Goal: Information Seeking & Learning: Learn about a topic

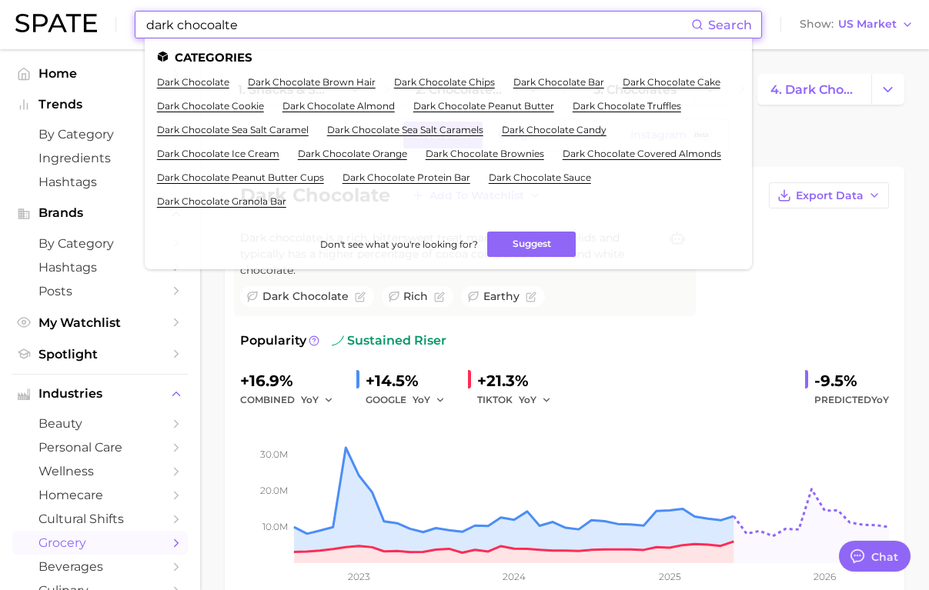
click at [255, 27] on input "dark chocoalte" at bounding box center [418, 25] width 546 height 26
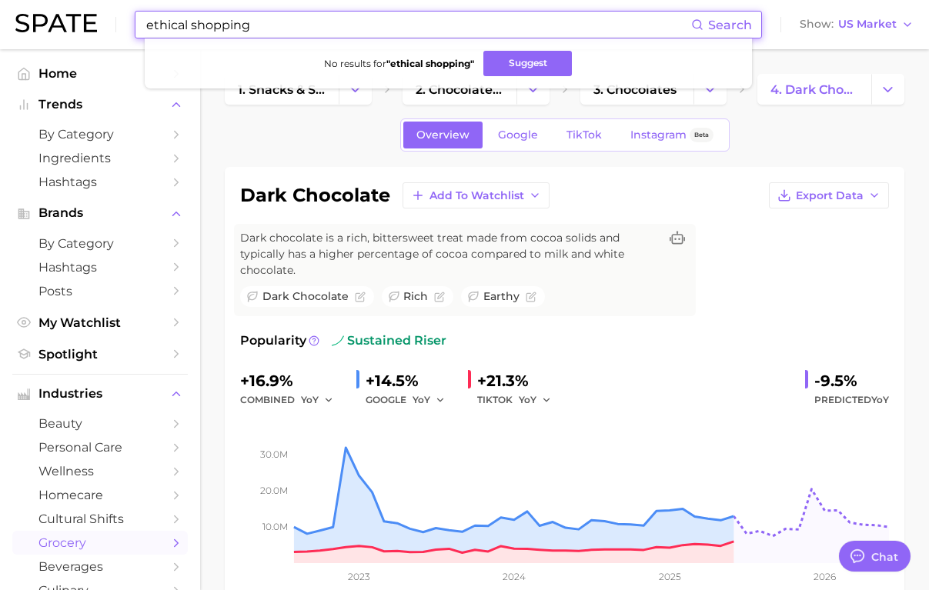
click at [223, 28] on input "ethical shopping" at bounding box center [418, 25] width 546 height 26
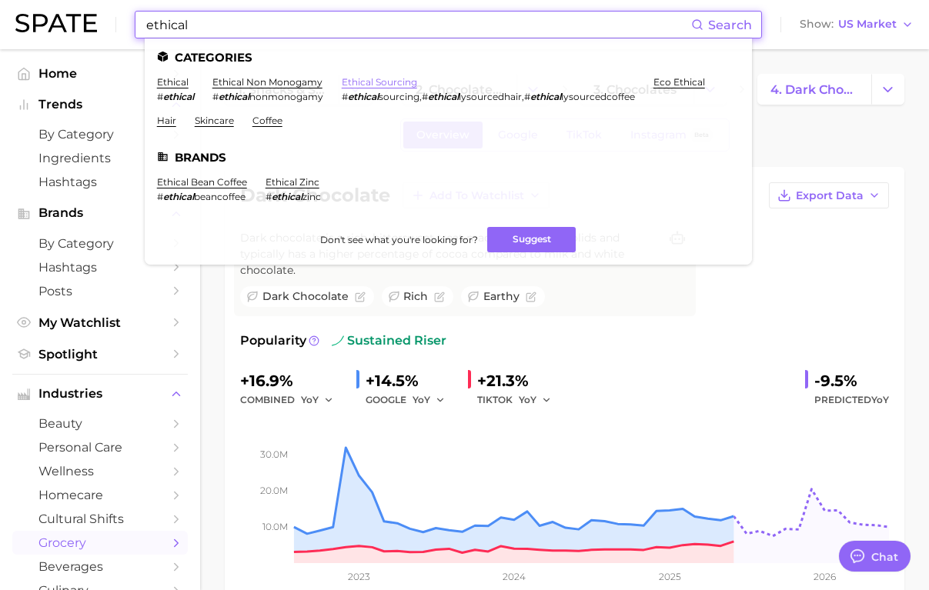
click at [364, 78] on link "ethical sourcing" at bounding box center [379, 82] width 75 height 12
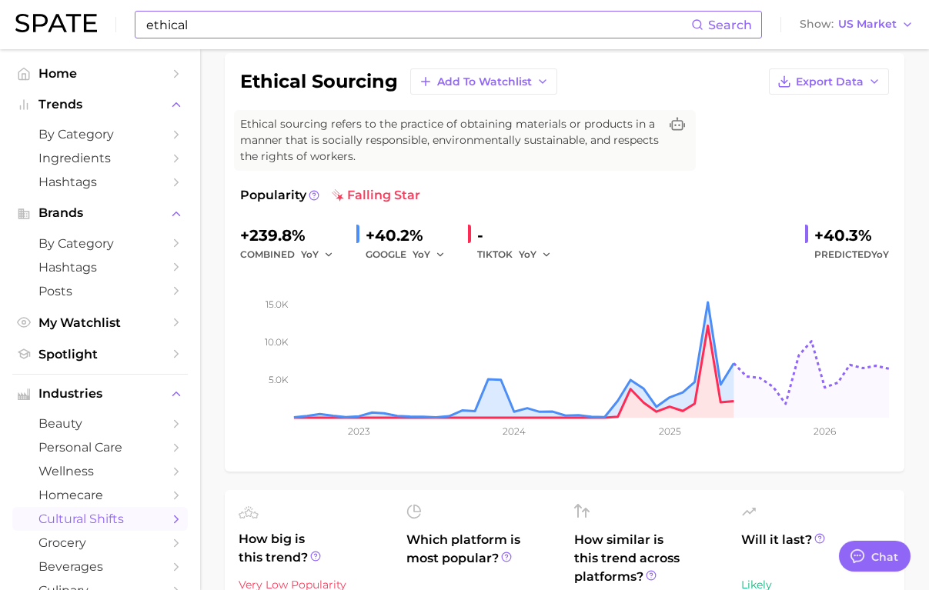
scroll to position [56, 0]
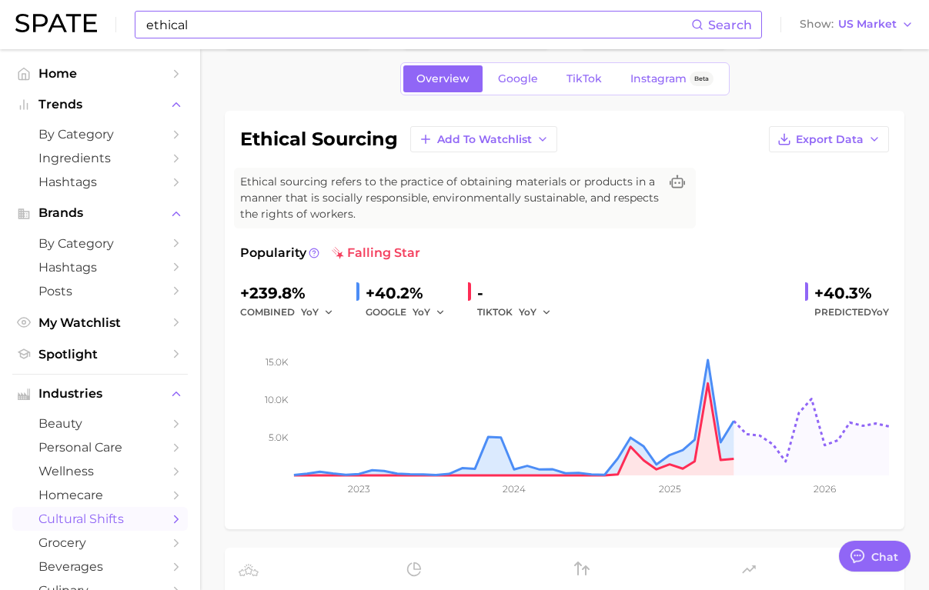
click at [229, 23] on input "ethical" at bounding box center [418, 25] width 546 height 26
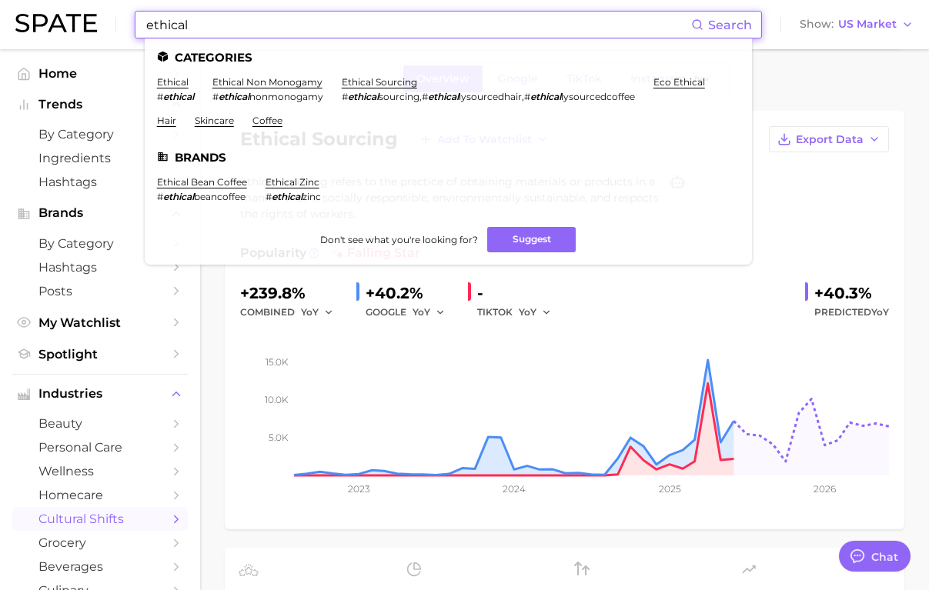
click at [229, 23] on input "ethical" at bounding box center [418, 25] width 546 height 26
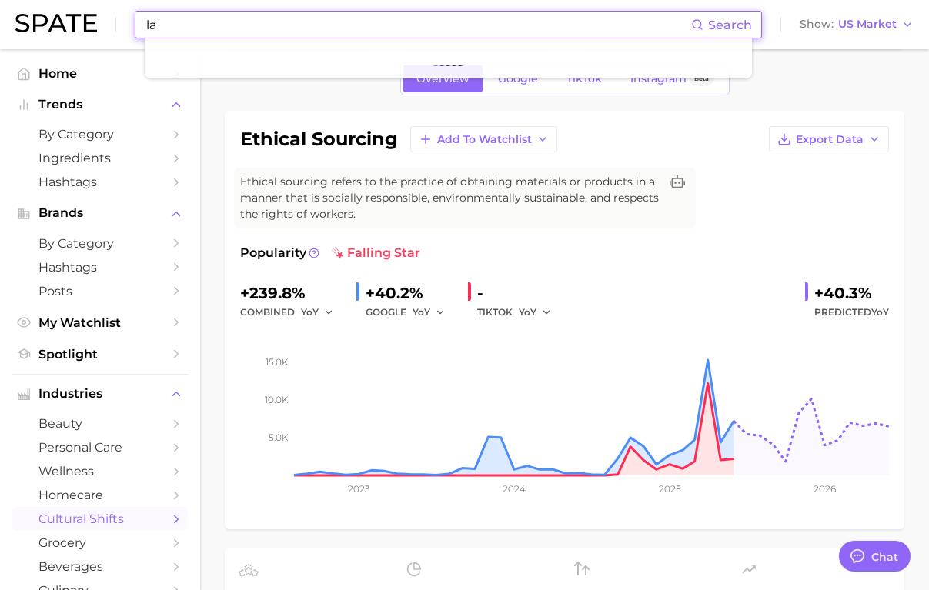
type input "l"
type input "f"
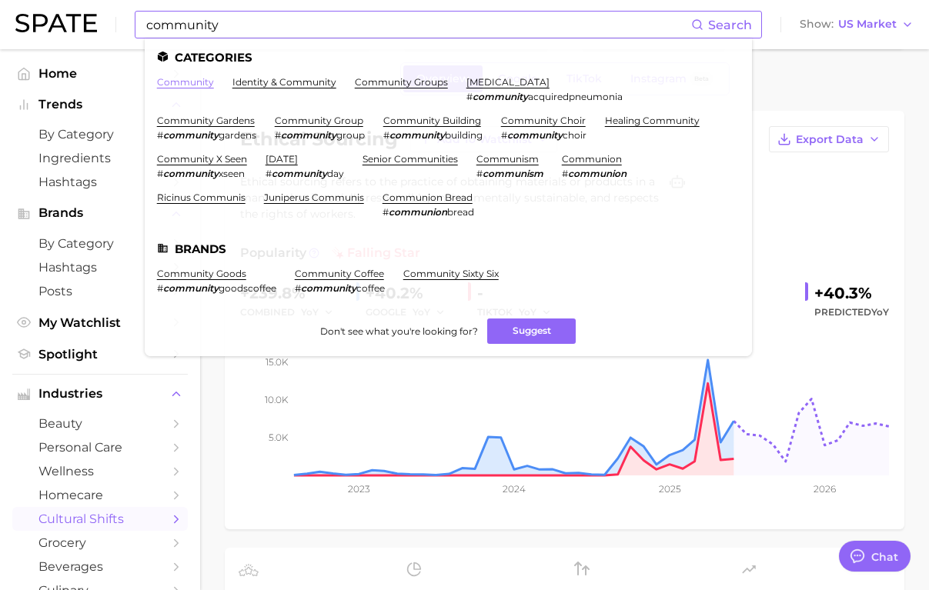
click at [182, 79] on link "community" at bounding box center [185, 82] width 57 height 12
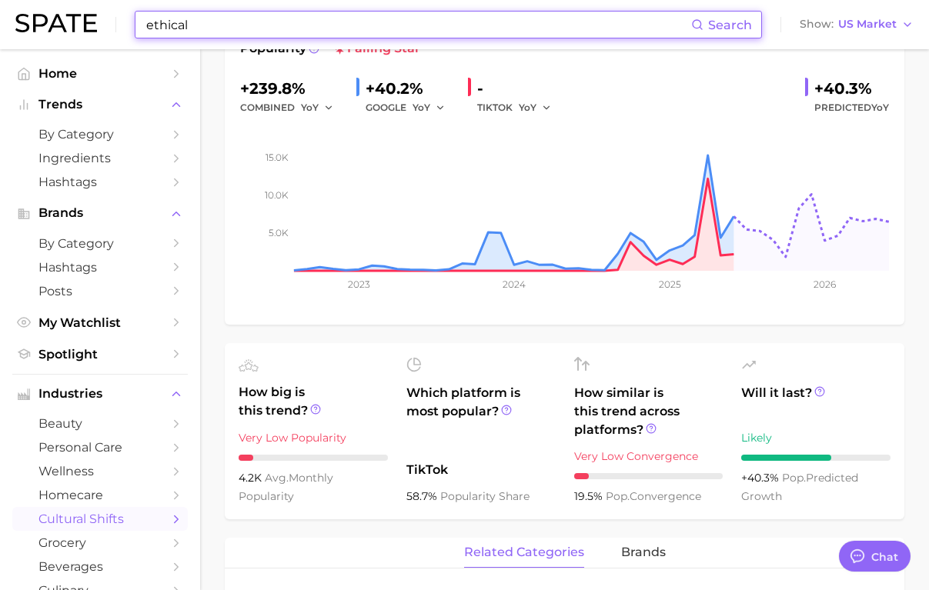
scroll to position [210, 0]
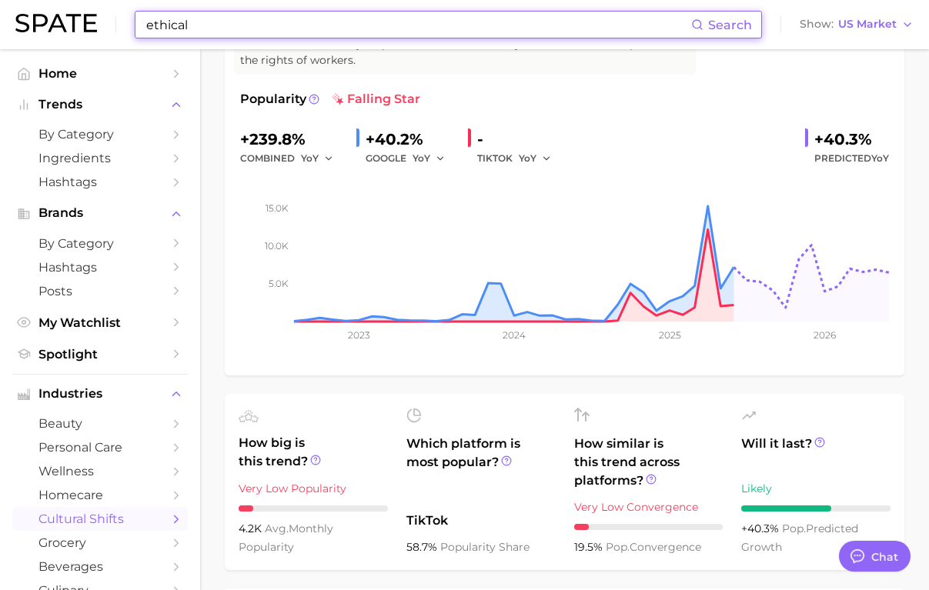
type input "dark chocoalte"
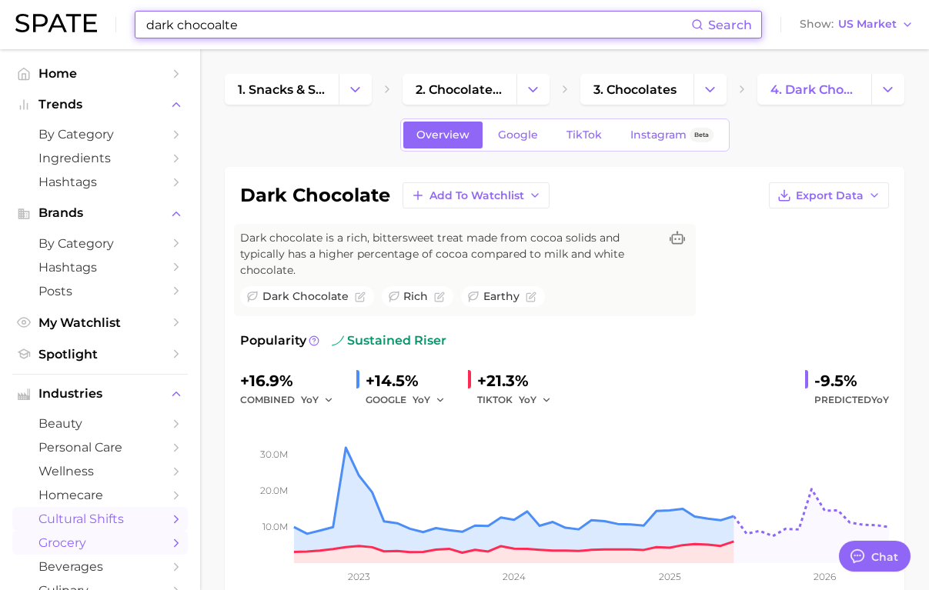
click at [109, 522] on span "cultural shifts" at bounding box center [99, 519] width 123 height 15
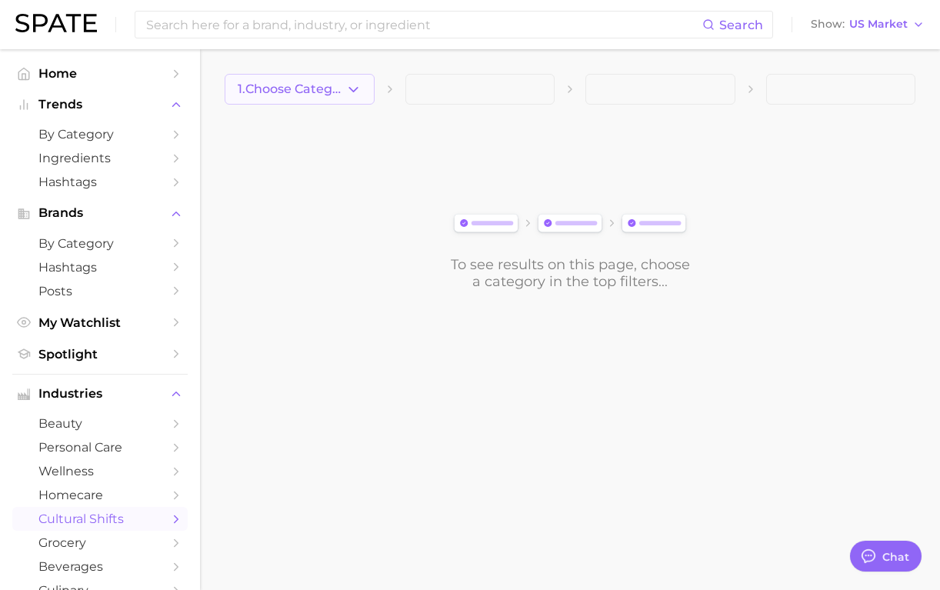
click at [341, 89] on span "1. Choose Category" at bounding box center [292, 89] width 108 height 14
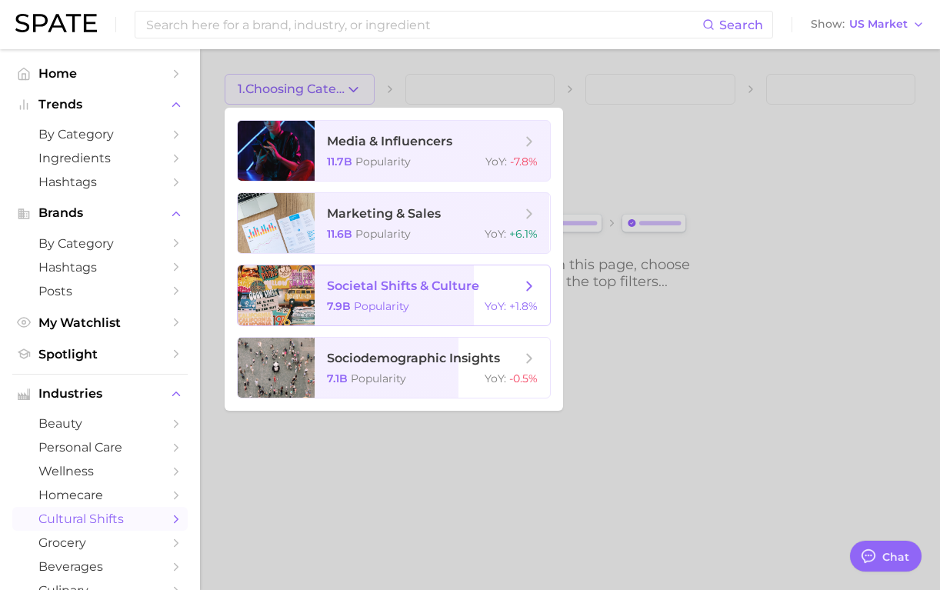
click at [277, 299] on div at bounding box center [276, 295] width 77 height 60
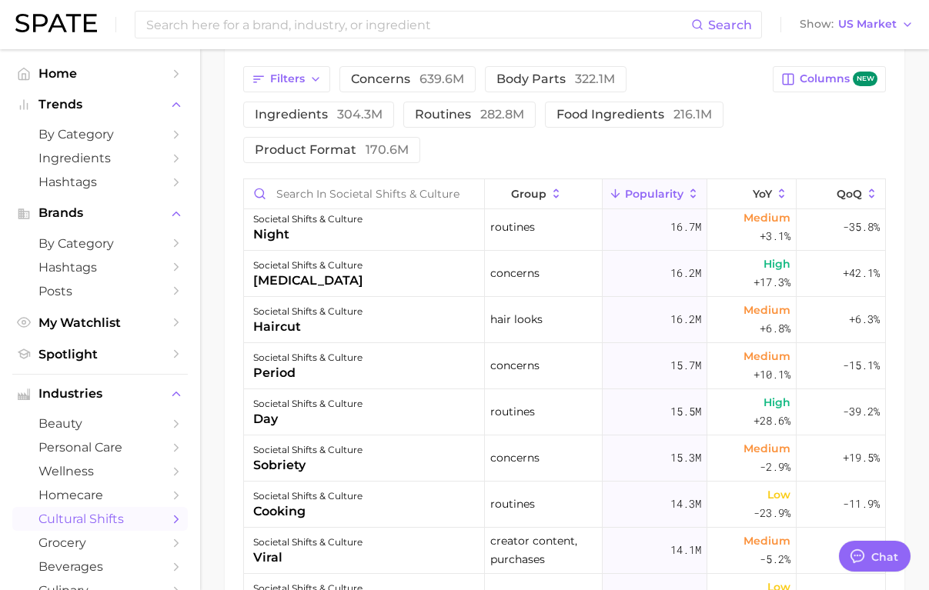
scroll to position [596, 0]
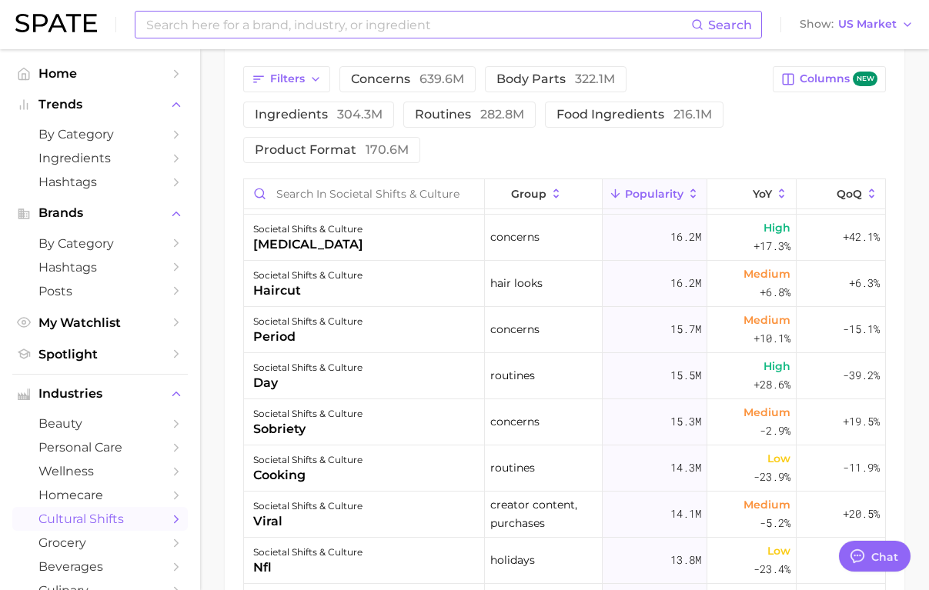
click at [278, 32] on input at bounding box center [418, 25] width 546 height 26
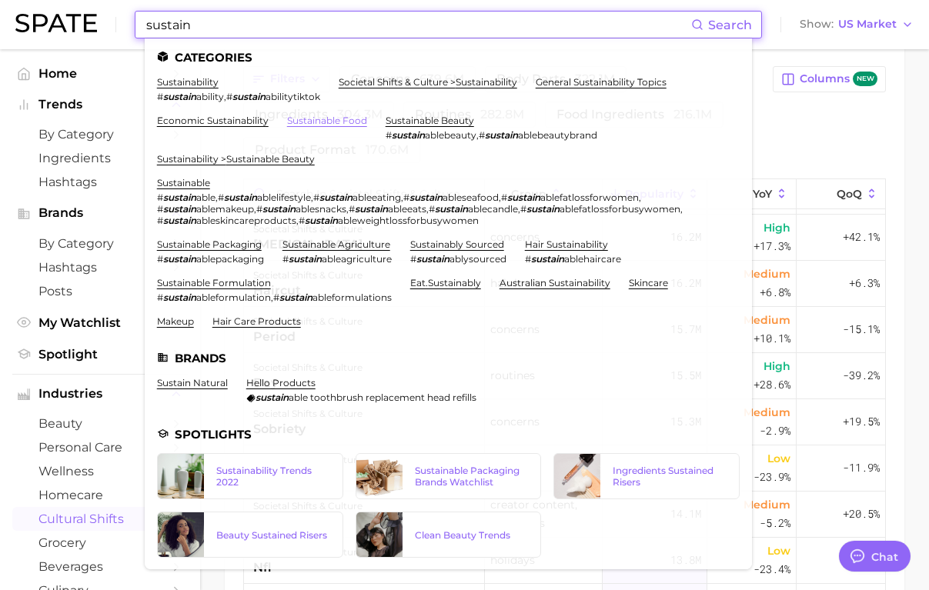
type input "sustain"
click at [305, 120] on link "sustainable food" at bounding box center [327, 121] width 80 height 12
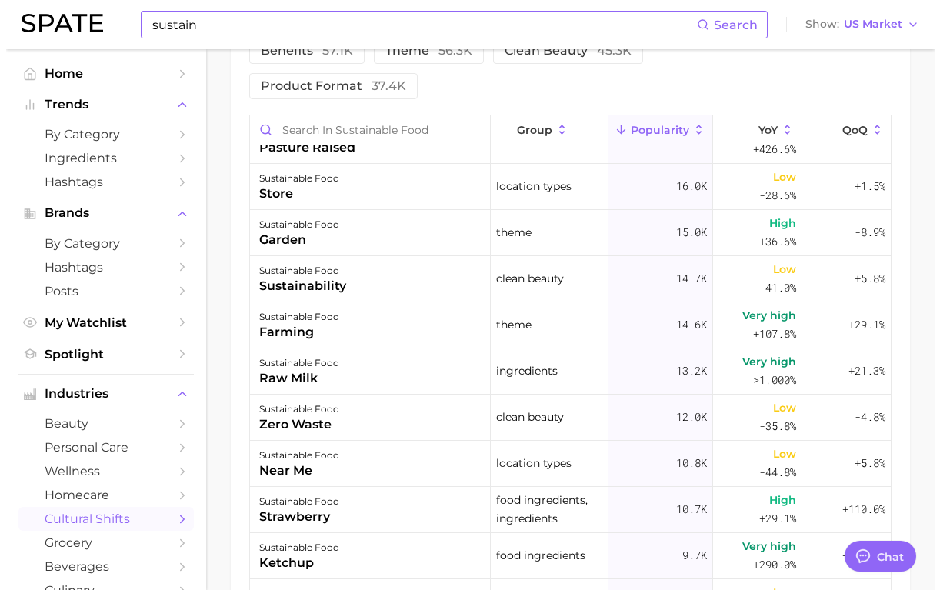
scroll to position [239, 0]
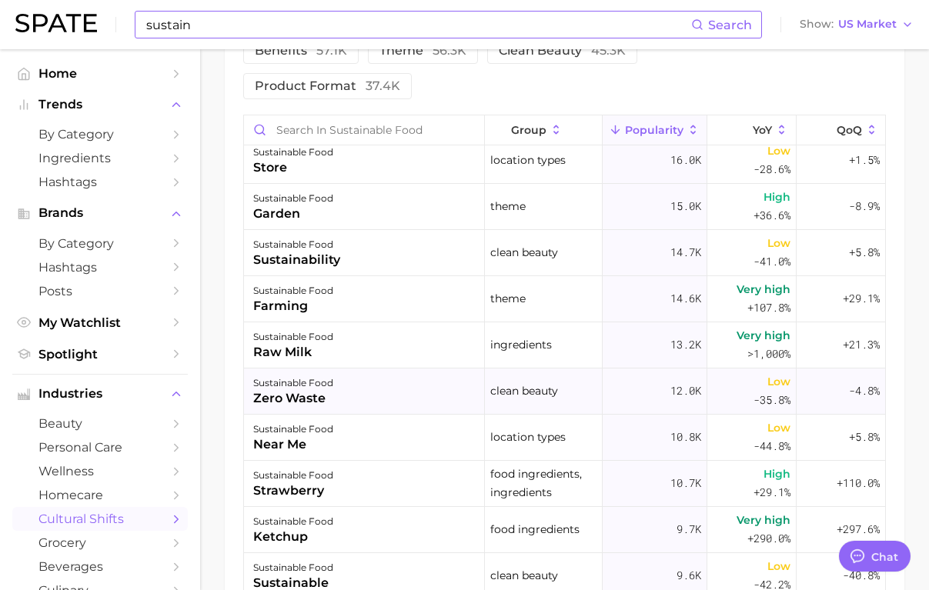
click at [278, 395] on div "zero waste" at bounding box center [293, 398] width 80 height 18
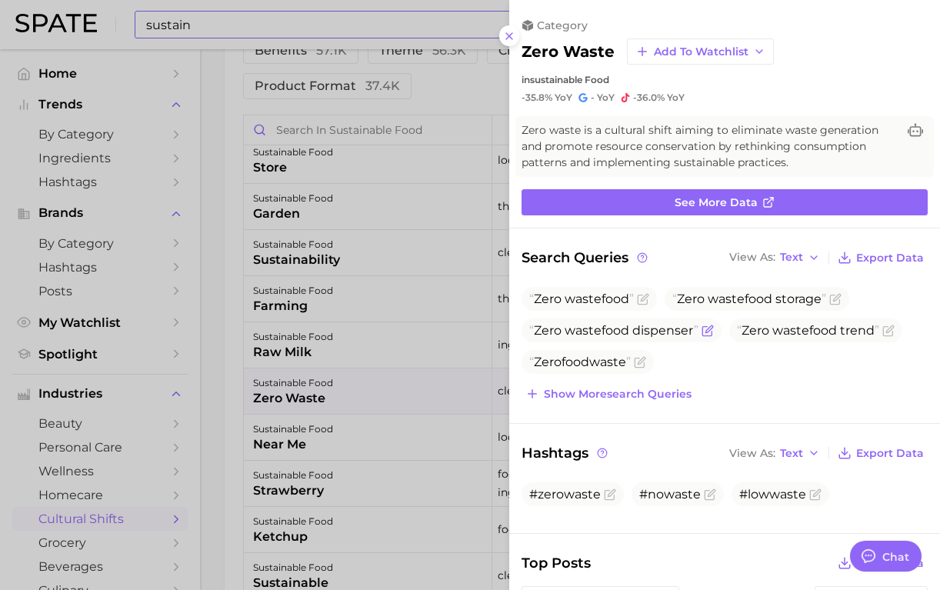
scroll to position [0, 0]
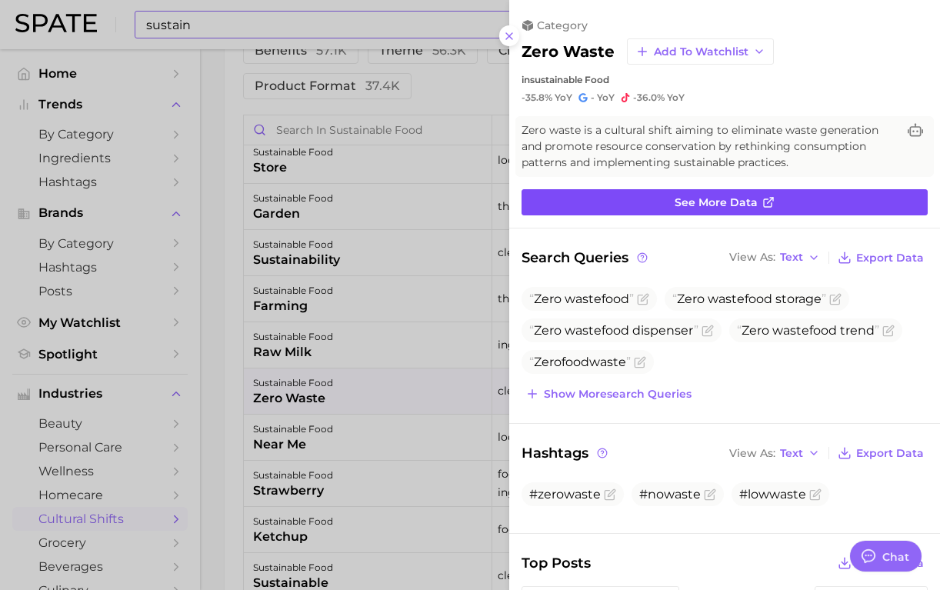
click at [699, 203] on span "See more data" at bounding box center [716, 202] width 83 height 13
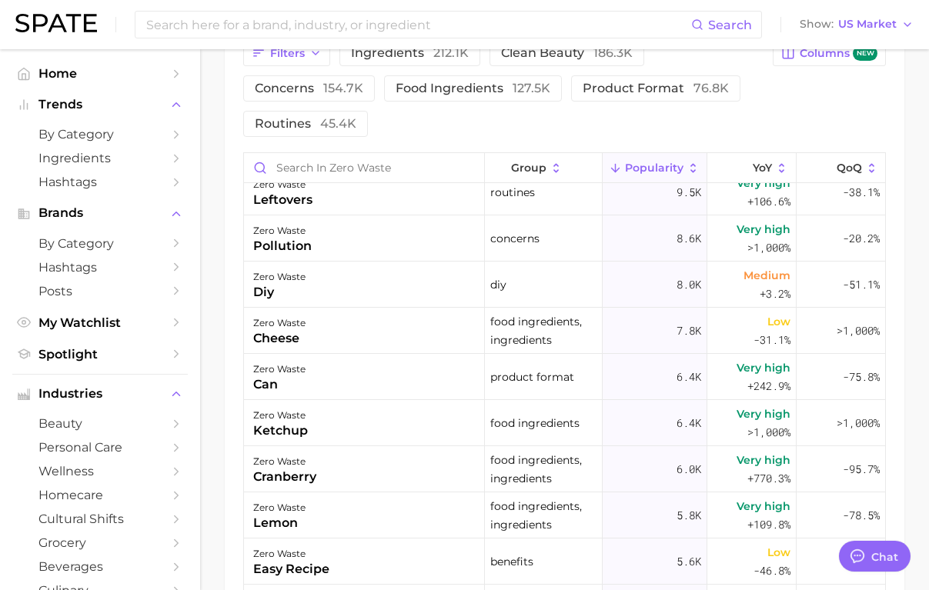
scroll to position [656, 0]
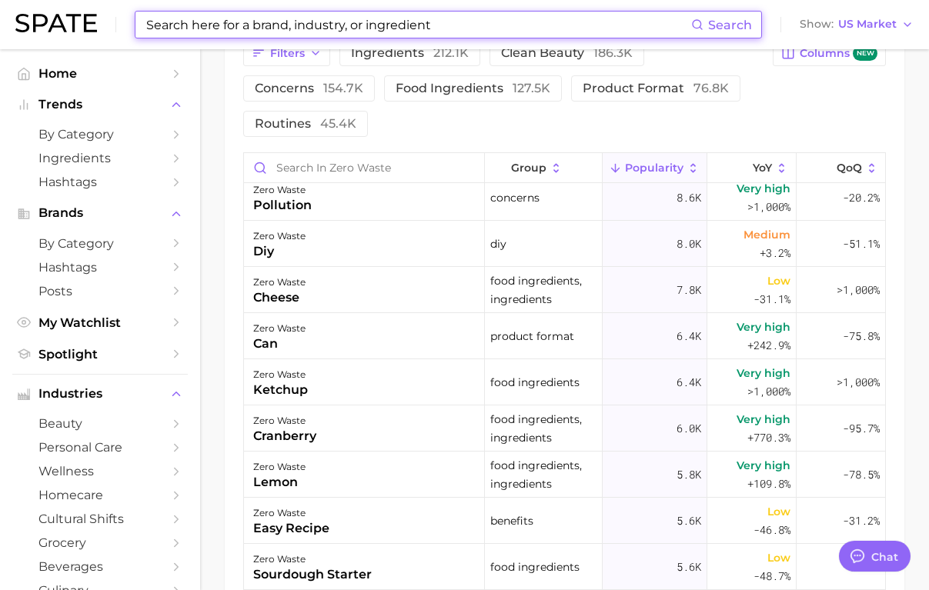
click at [231, 31] on input at bounding box center [418, 25] width 546 height 26
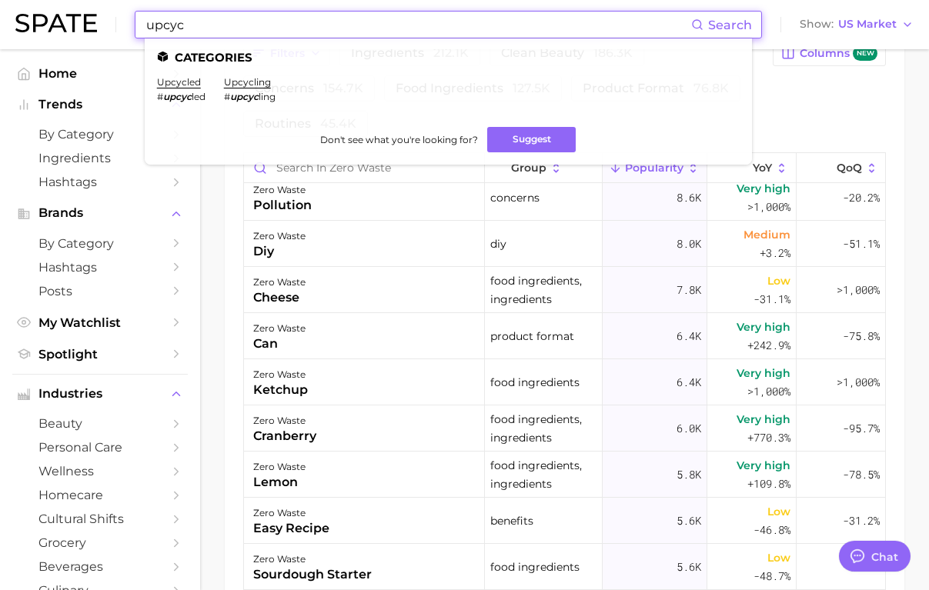
type input "upcyc"
click at [167, 82] on link "upcycled" at bounding box center [179, 82] width 44 height 12
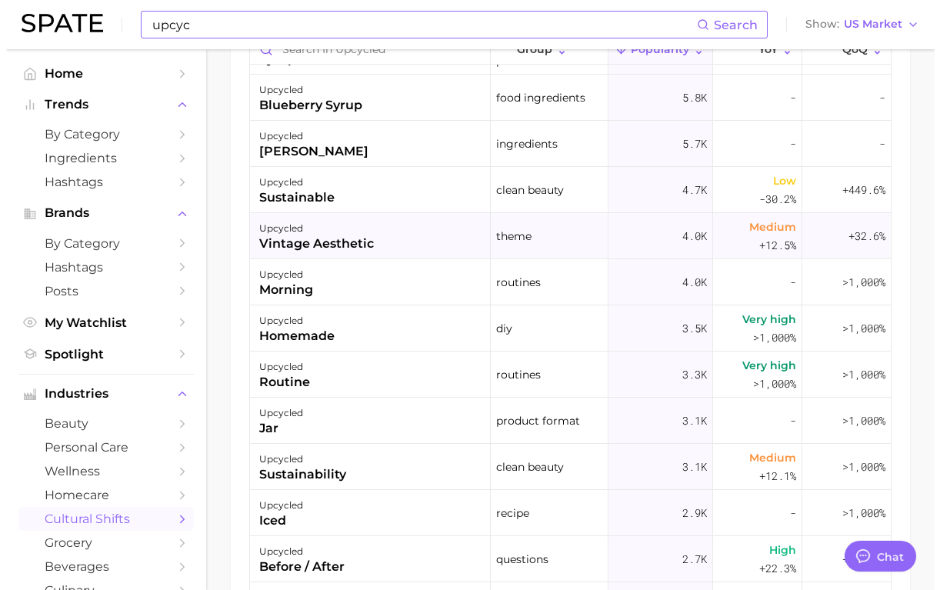
scroll to position [349, 0]
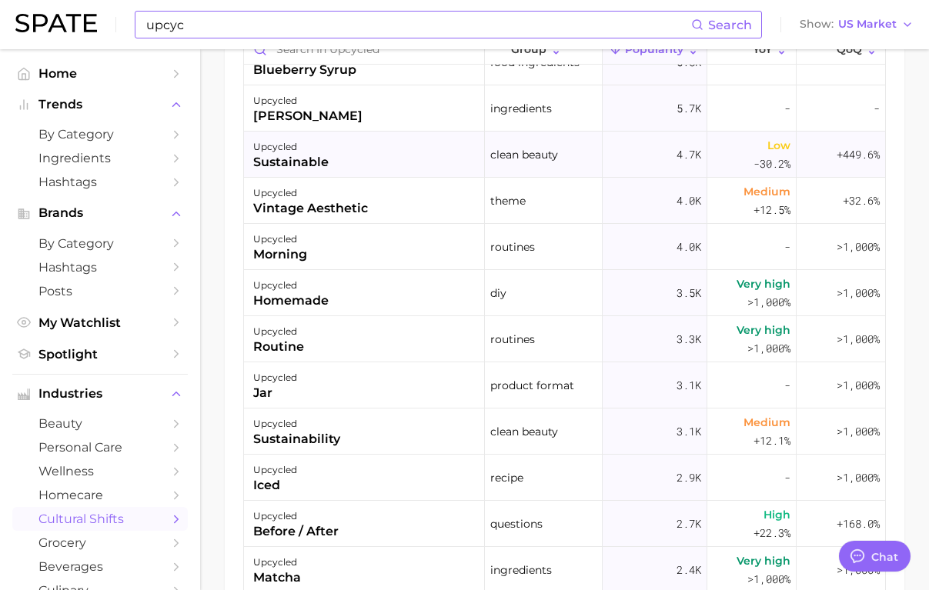
click at [392, 158] on div "upcycled sustainable" at bounding box center [364, 155] width 241 height 46
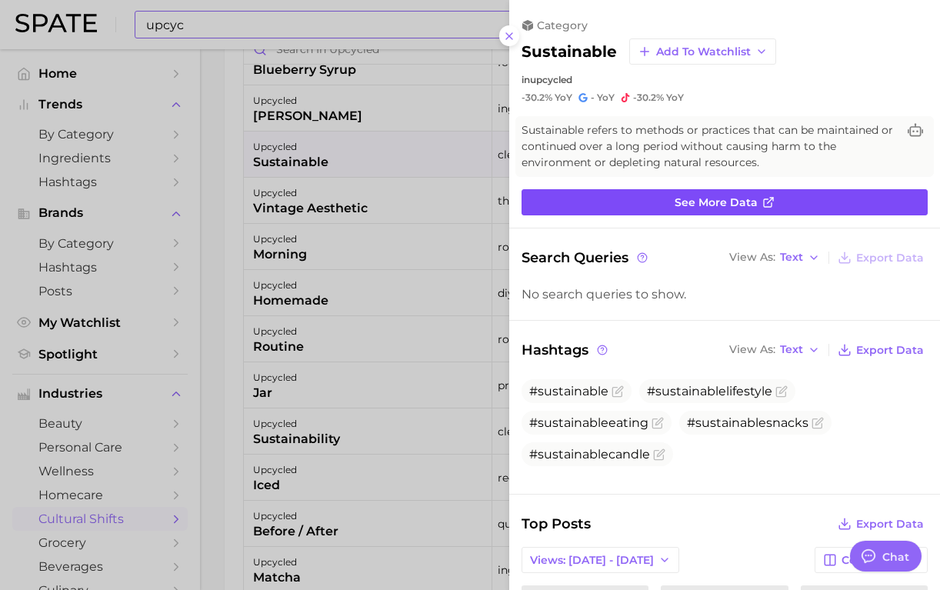
click at [644, 212] on link "See more data" at bounding box center [725, 202] width 406 height 26
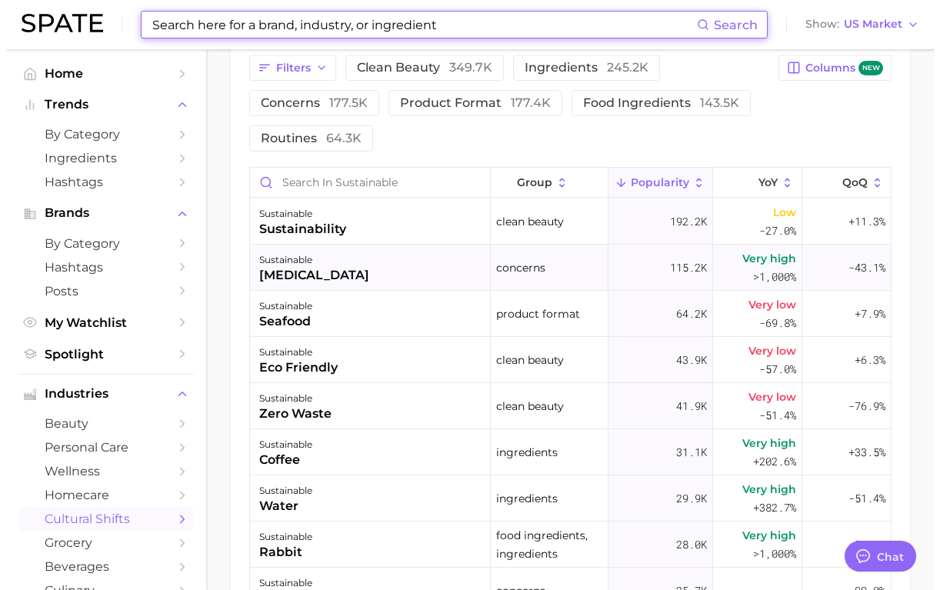
scroll to position [866, 0]
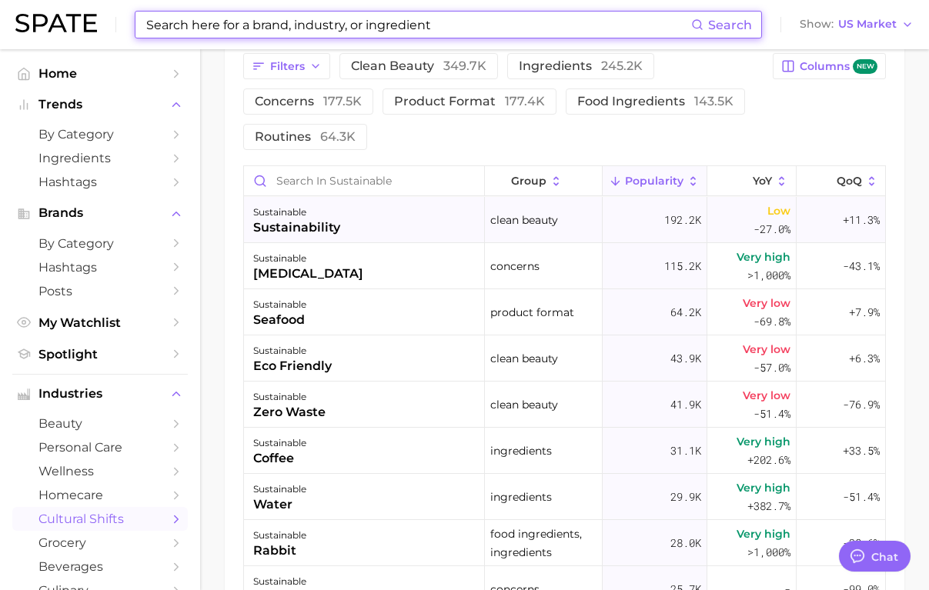
click at [424, 225] on div "sustainable sustainability" at bounding box center [364, 220] width 241 height 46
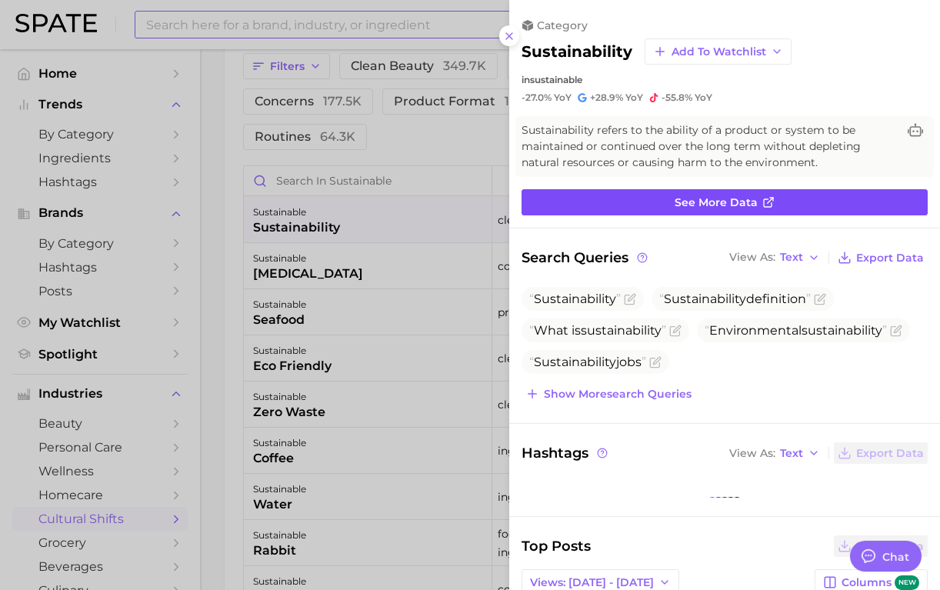
click at [649, 205] on link "See more data" at bounding box center [725, 202] width 406 height 26
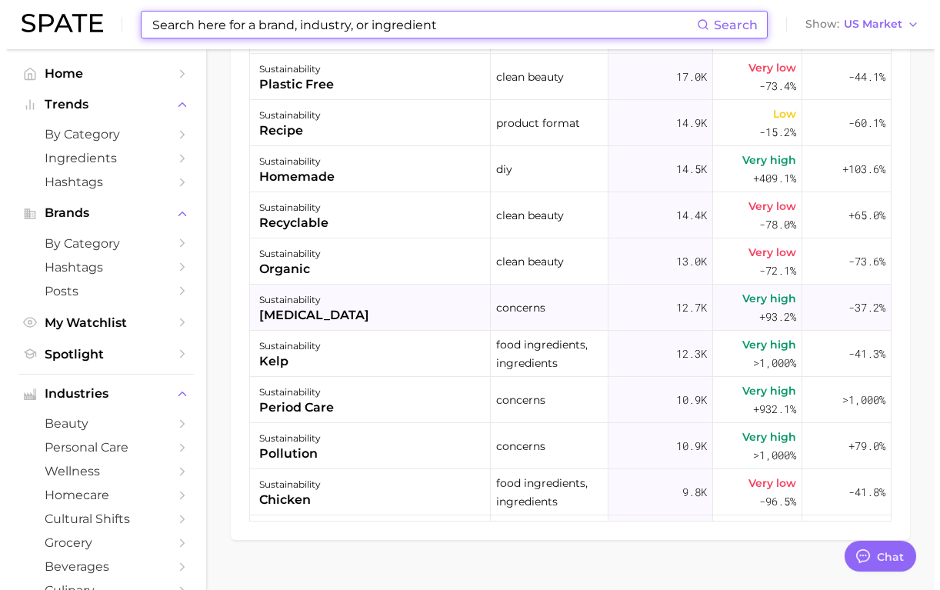
scroll to position [553, 0]
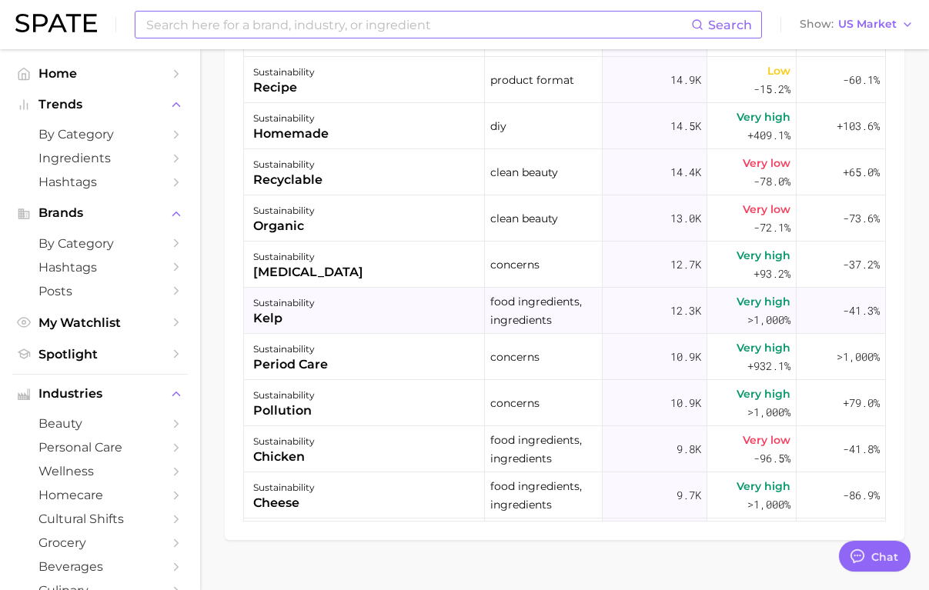
click at [400, 325] on div "sustainability kelp" at bounding box center [364, 311] width 241 height 46
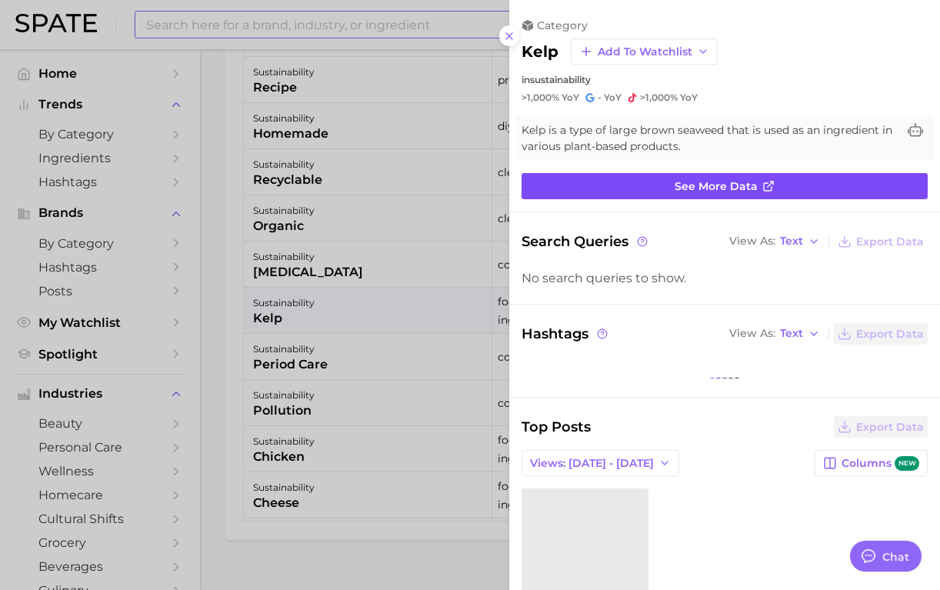
click at [643, 184] on link "See more data" at bounding box center [725, 186] width 406 height 26
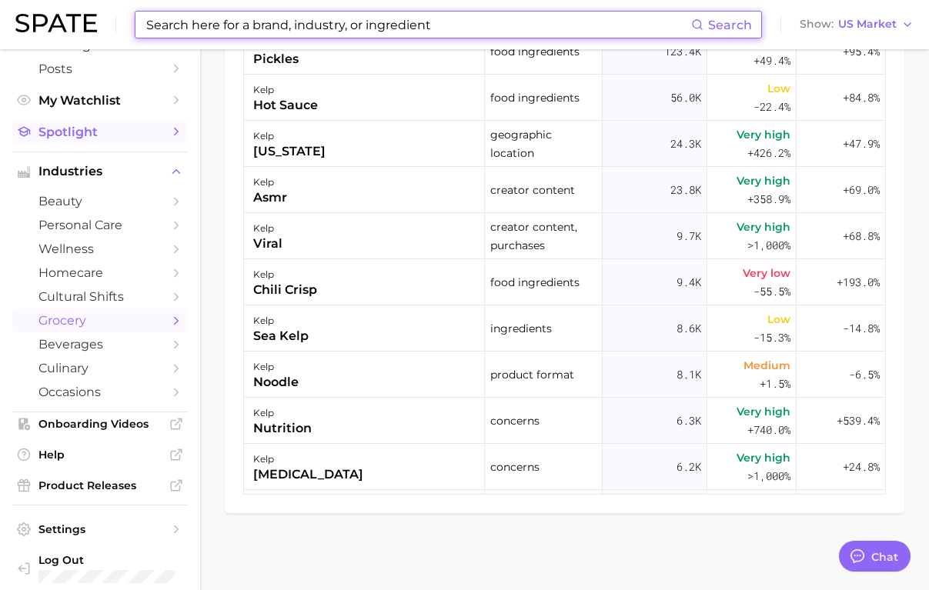
scroll to position [225, 0]
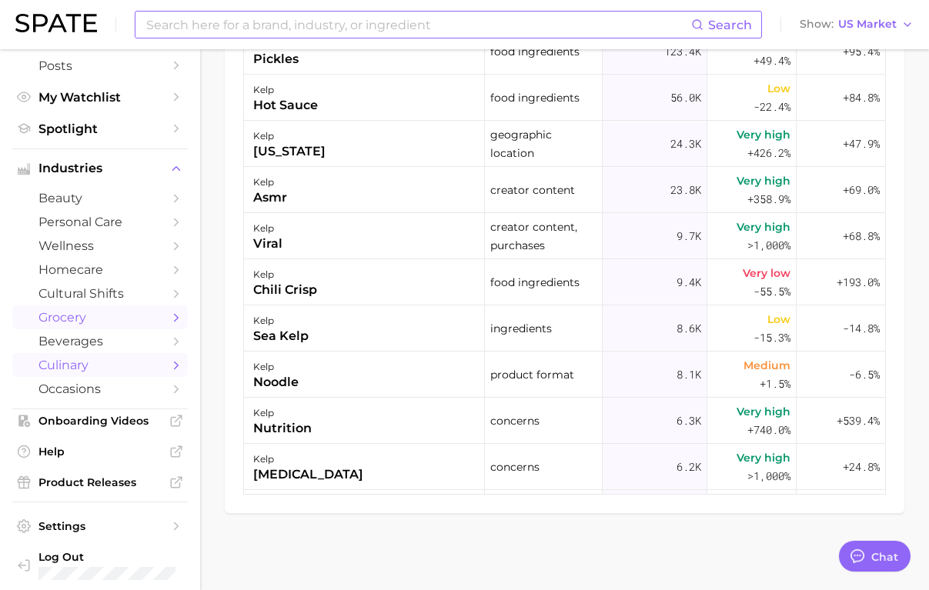
click at [125, 372] on span "culinary" at bounding box center [99, 365] width 123 height 15
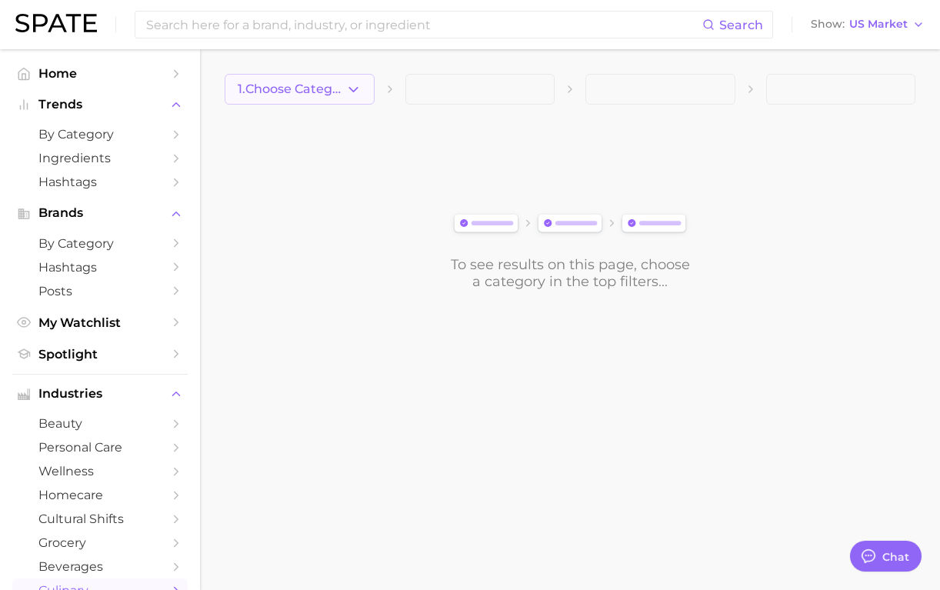
click at [332, 92] on span "1. Choose Category" at bounding box center [292, 89] width 108 height 14
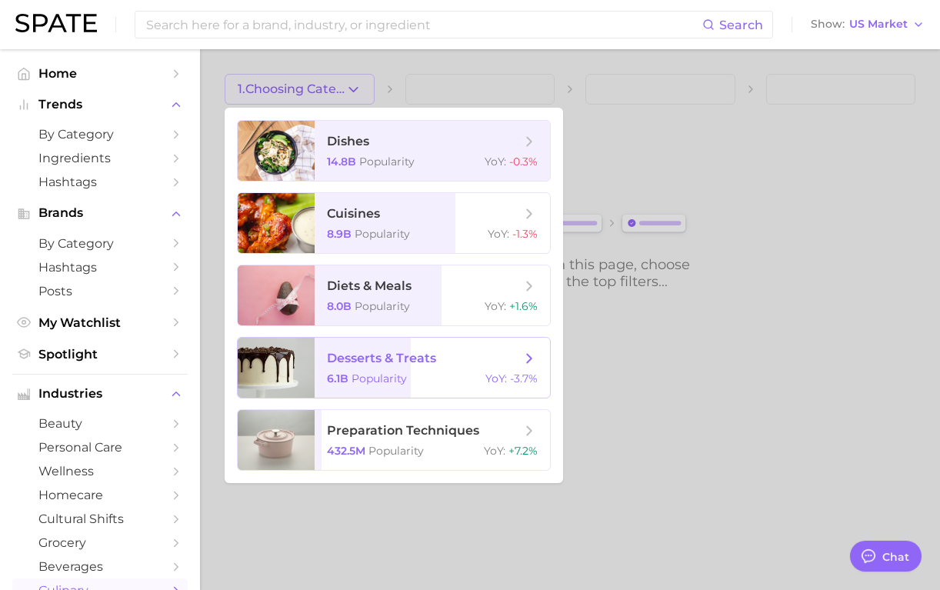
click at [438, 372] on div "6.1b Popularity YoY : -3.7%" at bounding box center [432, 379] width 211 height 14
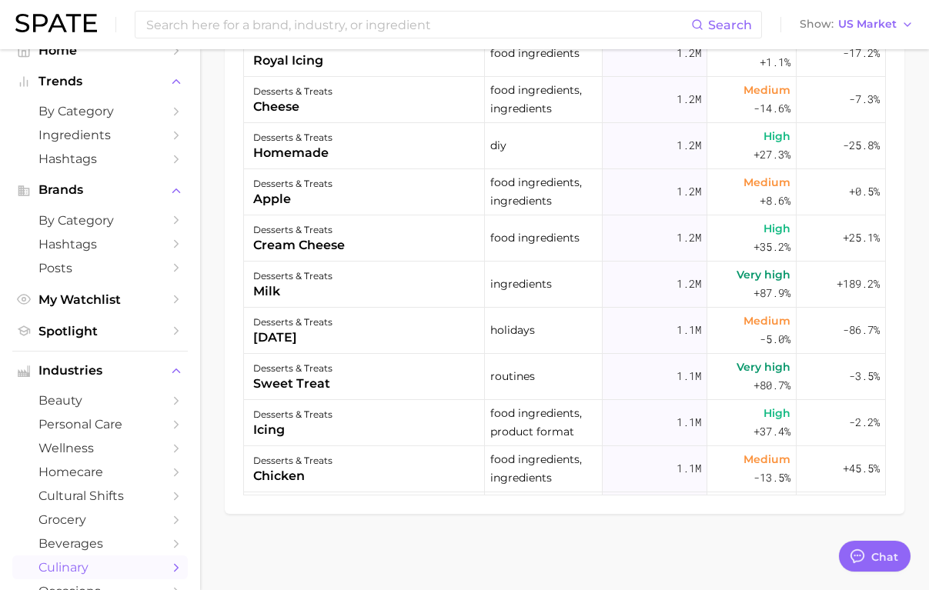
scroll to position [239, 0]
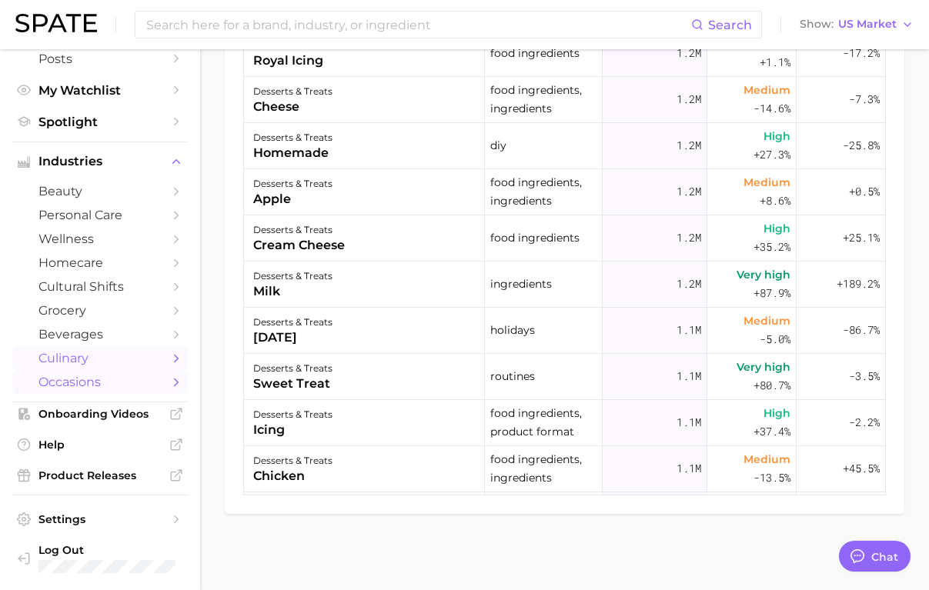
click at [98, 389] on span "occasions" at bounding box center [99, 382] width 123 height 15
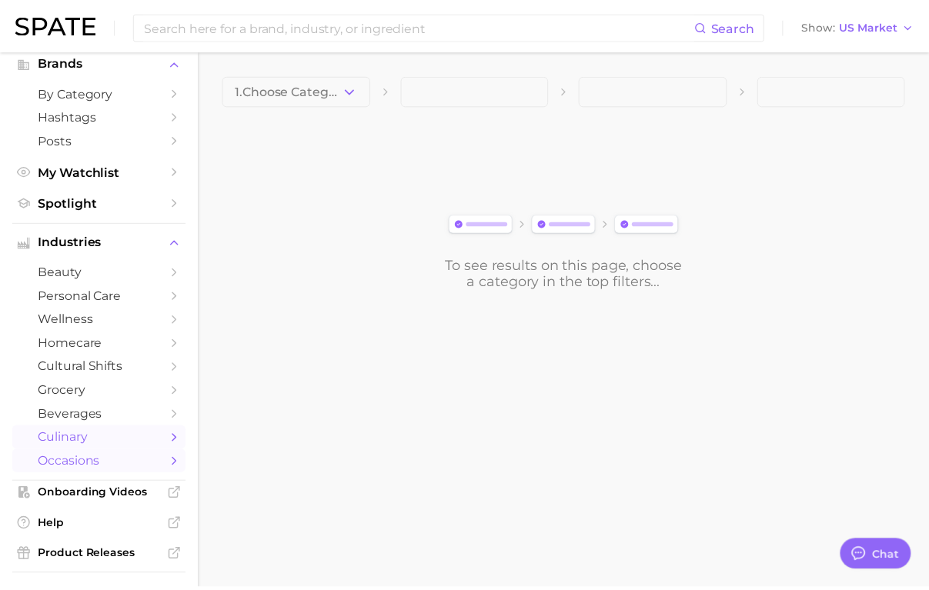
scroll to position [167, 0]
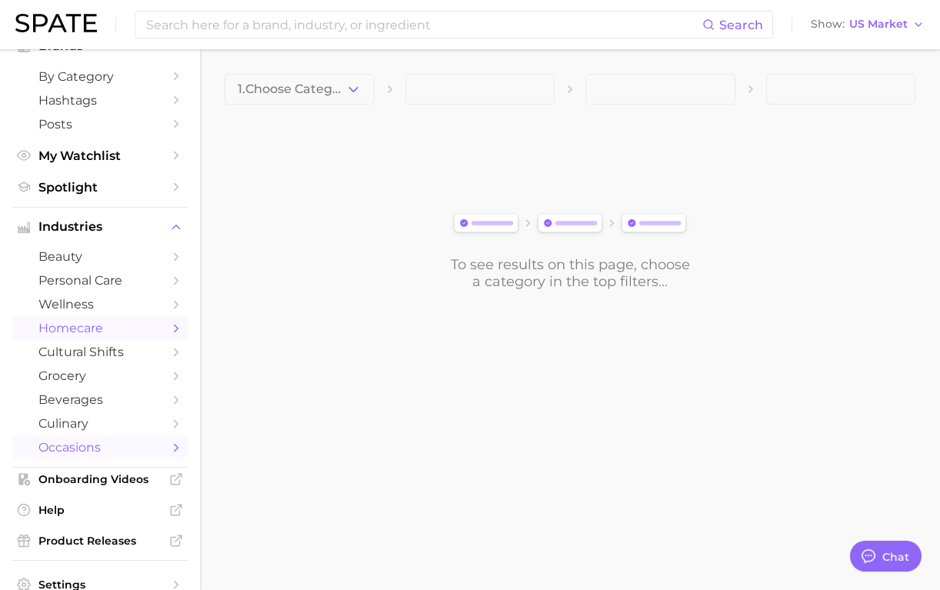
click at [105, 336] on span "homecare" at bounding box center [99, 328] width 123 height 15
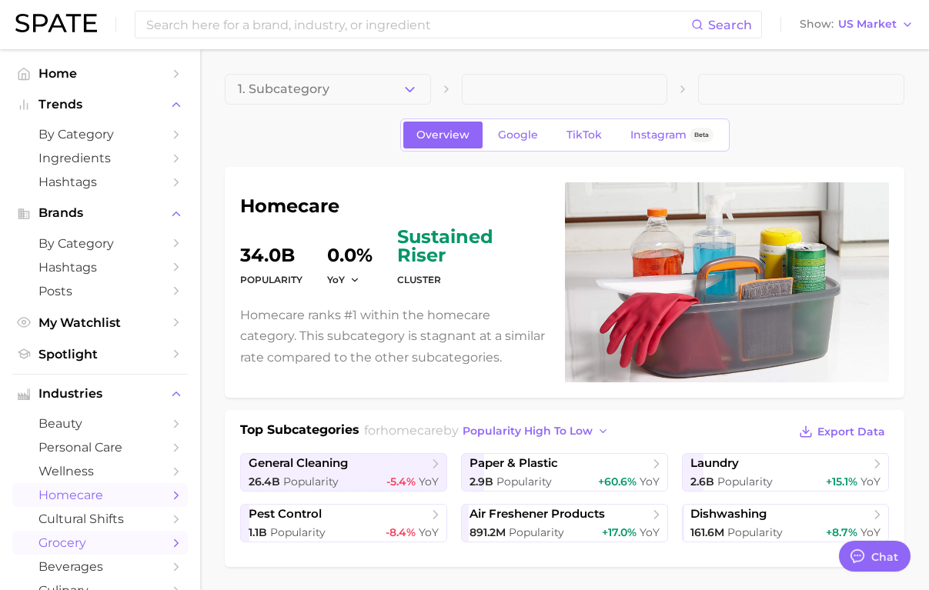
click at [83, 546] on span "grocery" at bounding box center [99, 543] width 123 height 15
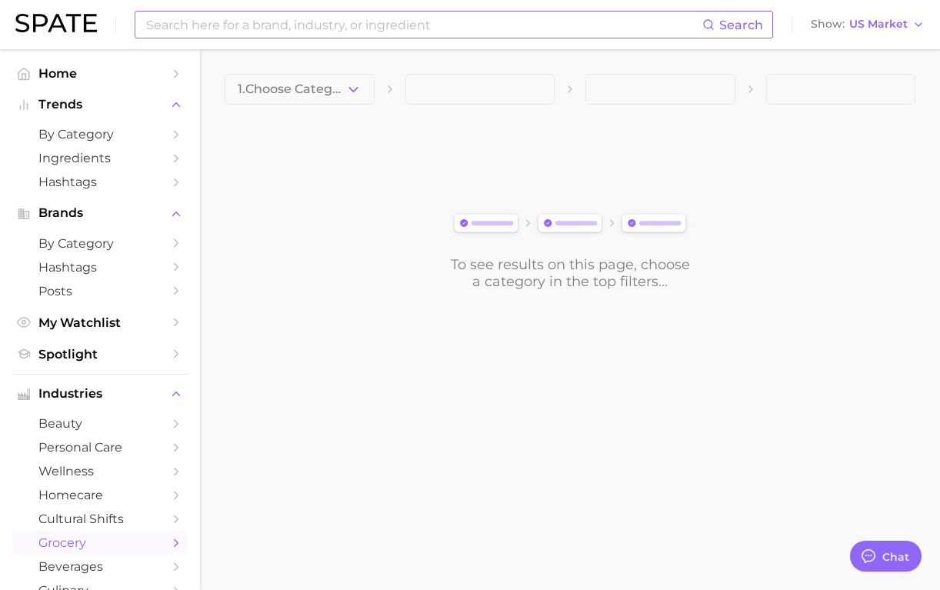
click at [299, 24] on input at bounding box center [424, 25] width 558 height 26
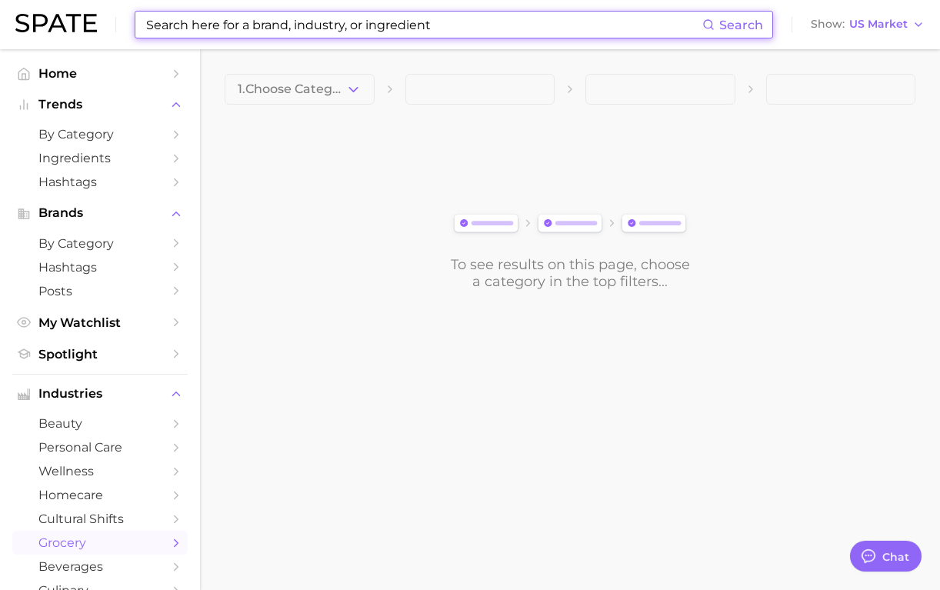
click at [299, 24] on input at bounding box center [424, 25] width 558 height 26
type input "c"
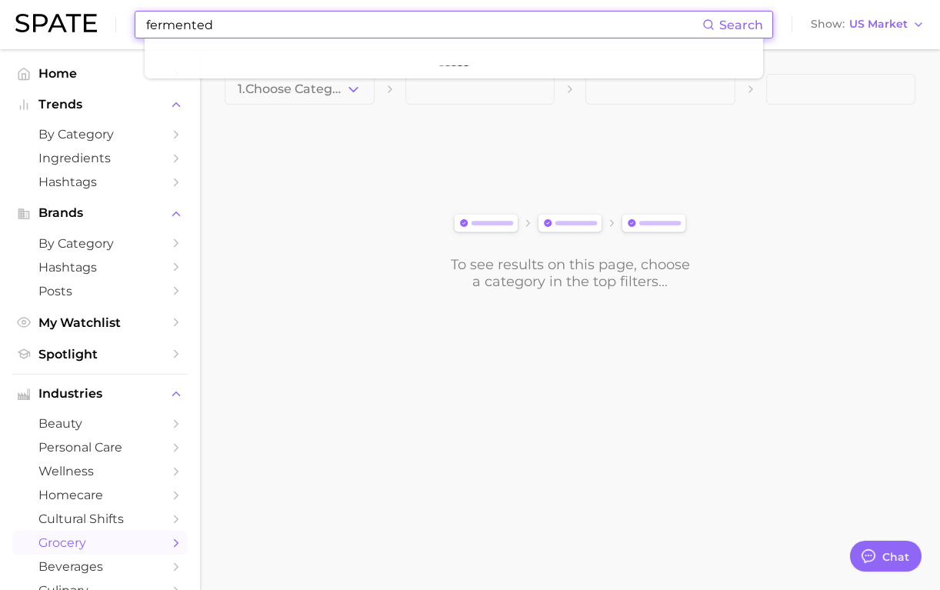
type input "fermented"
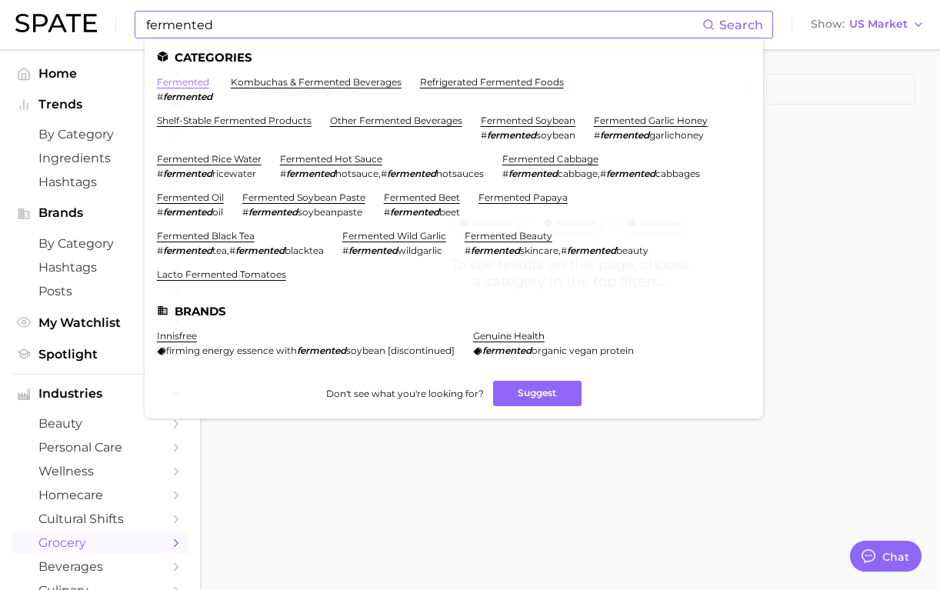
click at [194, 83] on link "fermented" at bounding box center [183, 82] width 52 height 12
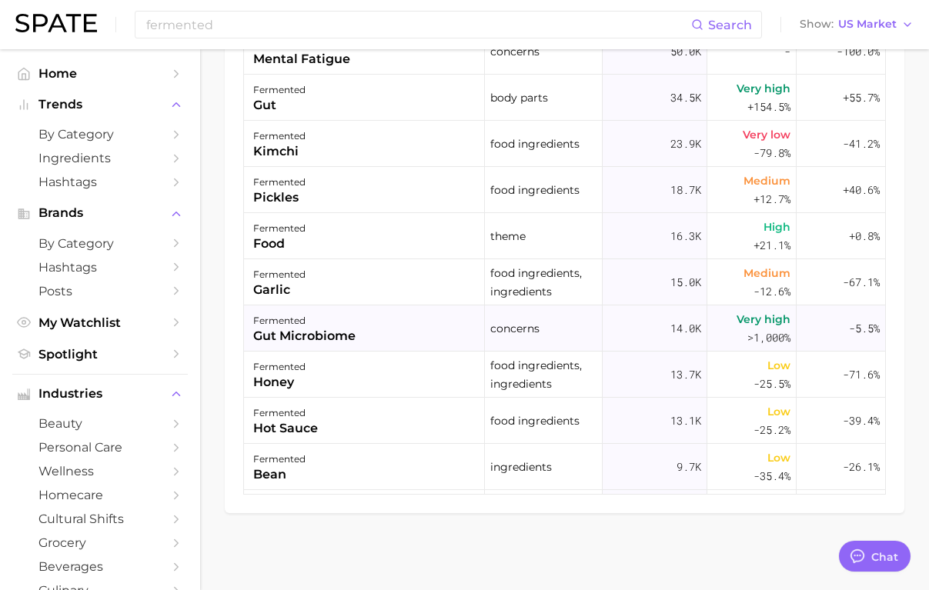
scroll to position [1111, 0]
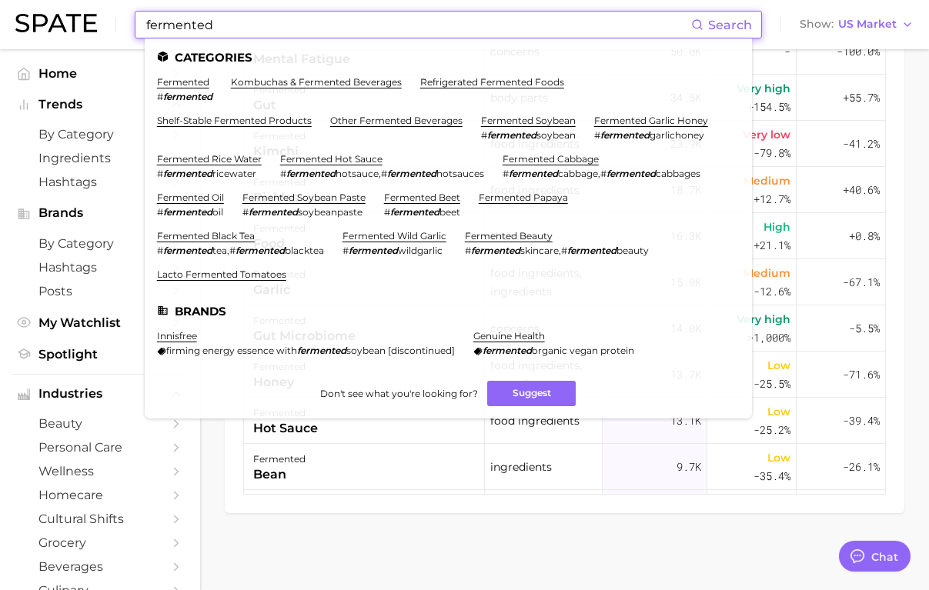
click at [269, 22] on input "fermented" at bounding box center [418, 25] width 546 height 26
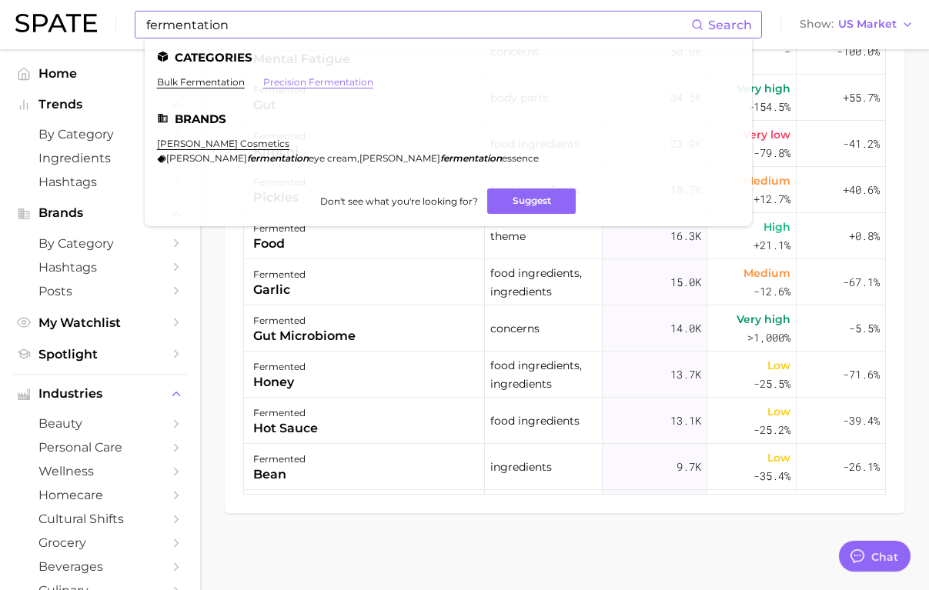
click at [278, 82] on link "precision fermentation" at bounding box center [318, 82] width 110 height 12
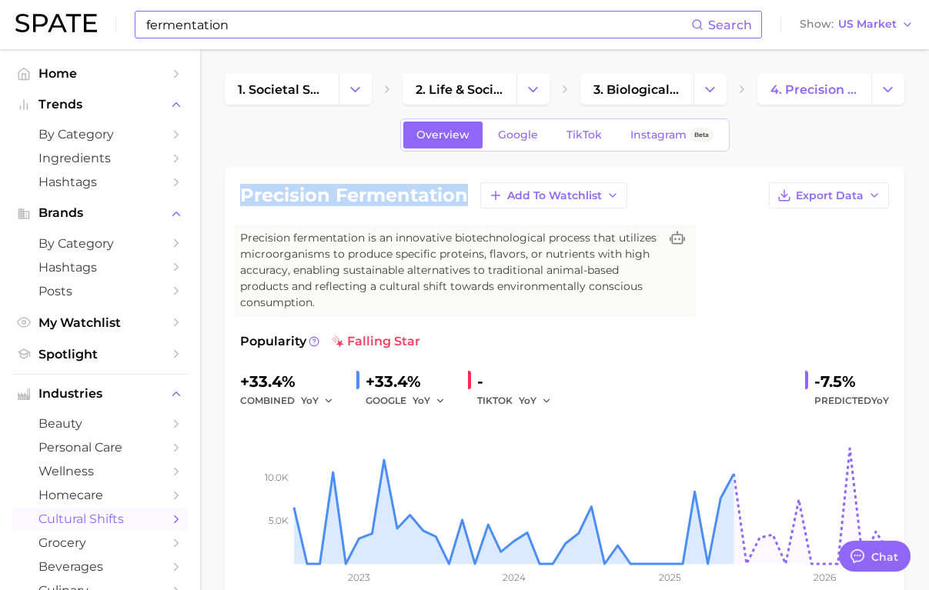
drag, startPoint x: 467, startPoint y: 198, endPoint x: 231, endPoint y: 196, distance: 236.2
click at [231, 196] on div "precision fermentation Add to Watchlist Export Data Precision fermentation is a…" at bounding box center [564, 392] width 679 height 451
copy h1 "precision fermentation"
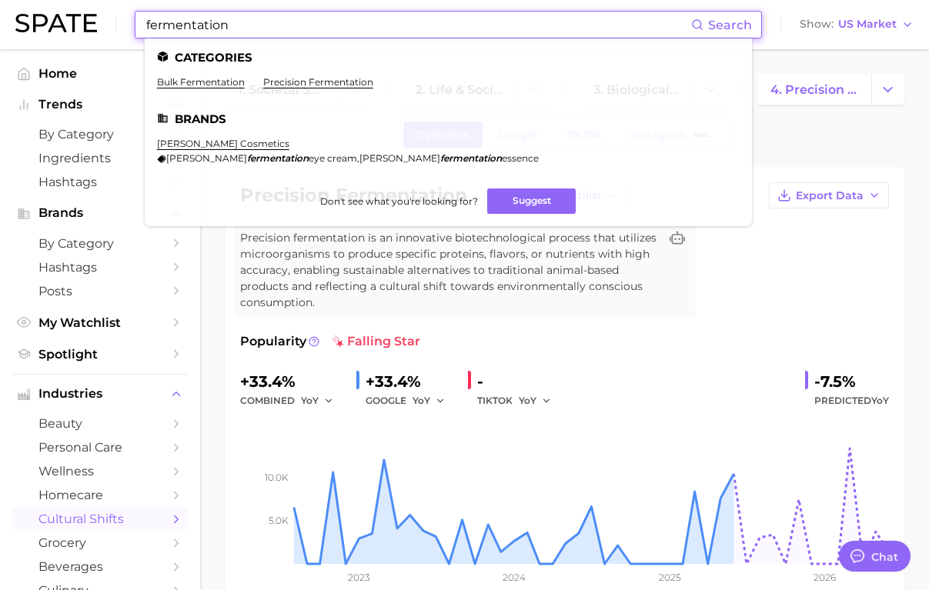
click at [279, 25] on input "fermentation" at bounding box center [418, 25] width 546 height 26
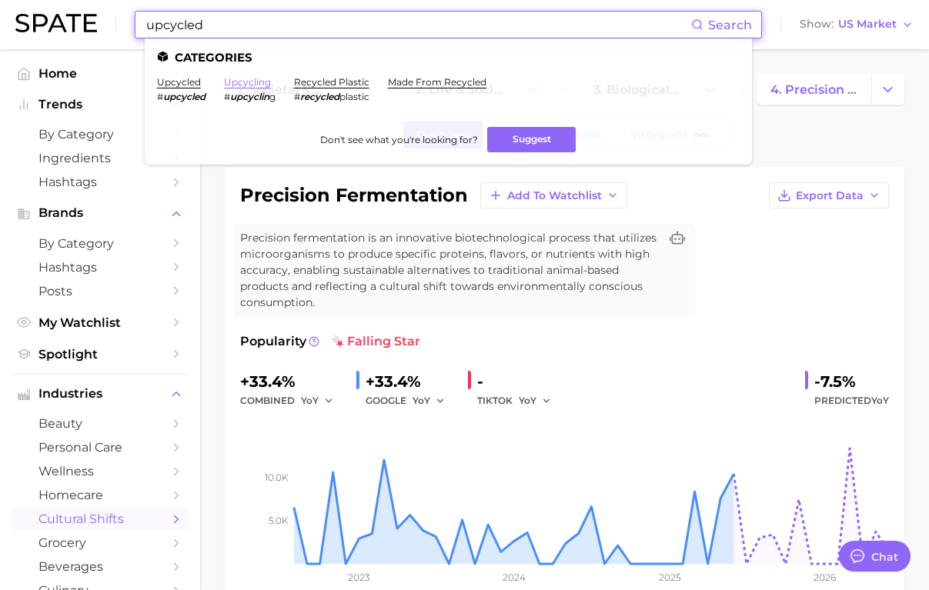
click at [243, 85] on link "upcycling" at bounding box center [247, 82] width 47 height 12
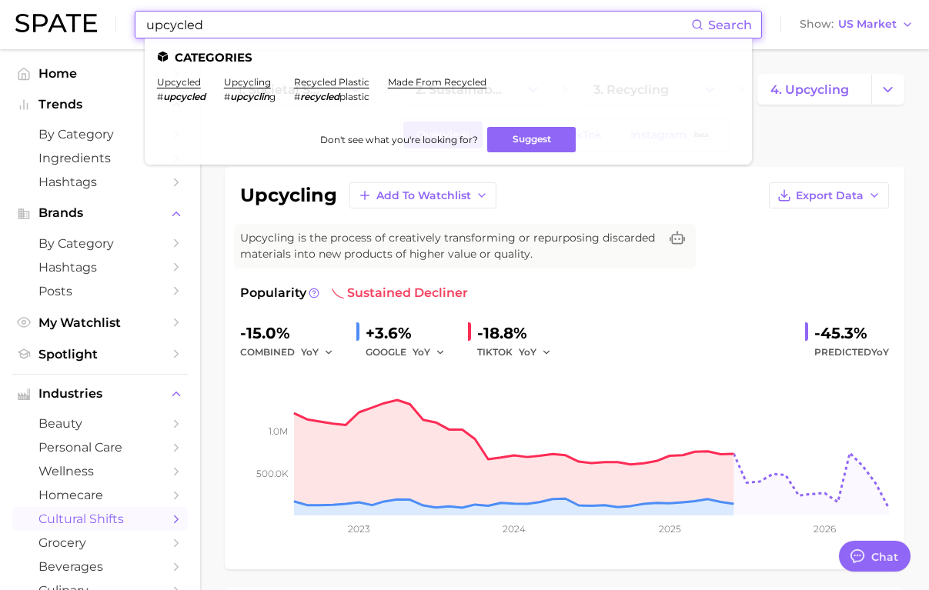
click at [214, 25] on input "upcycled" at bounding box center [418, 25] width 546 height 26
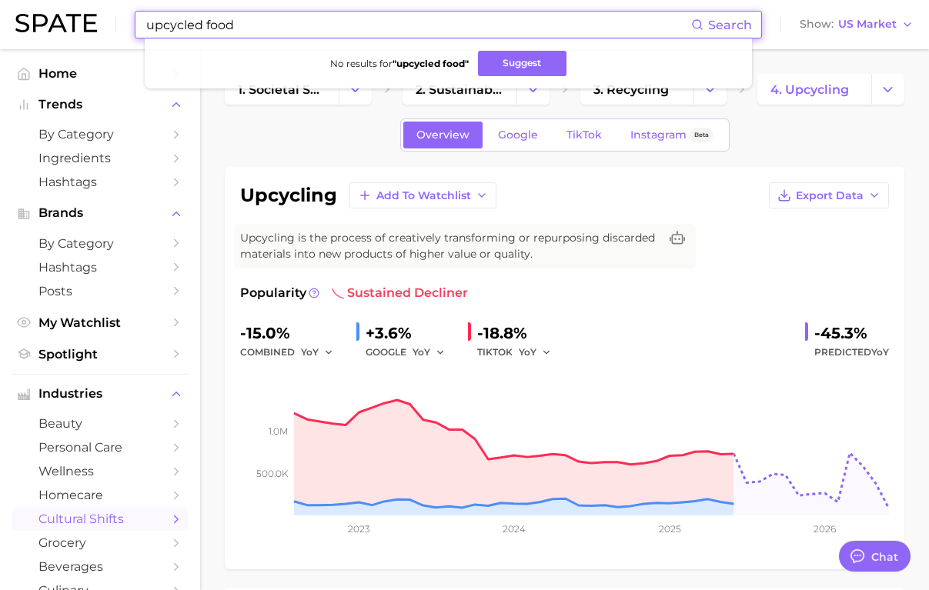
click at [212, 23] on input "upcycled food" at bounding box center [418, 25] width 546 height 26
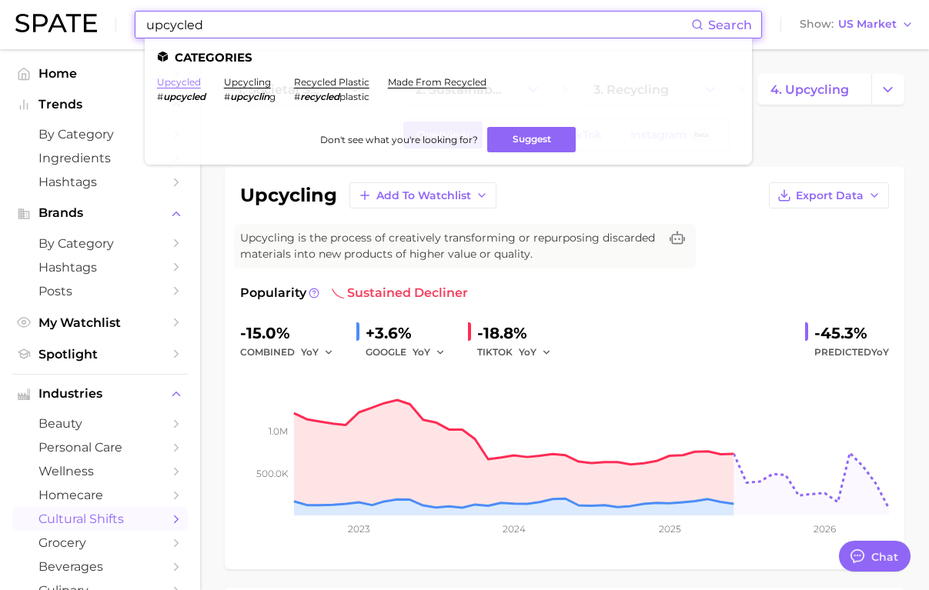
click at [182, 81] on link "upcycled" at bounding box center [179, 82] width 44 height 12
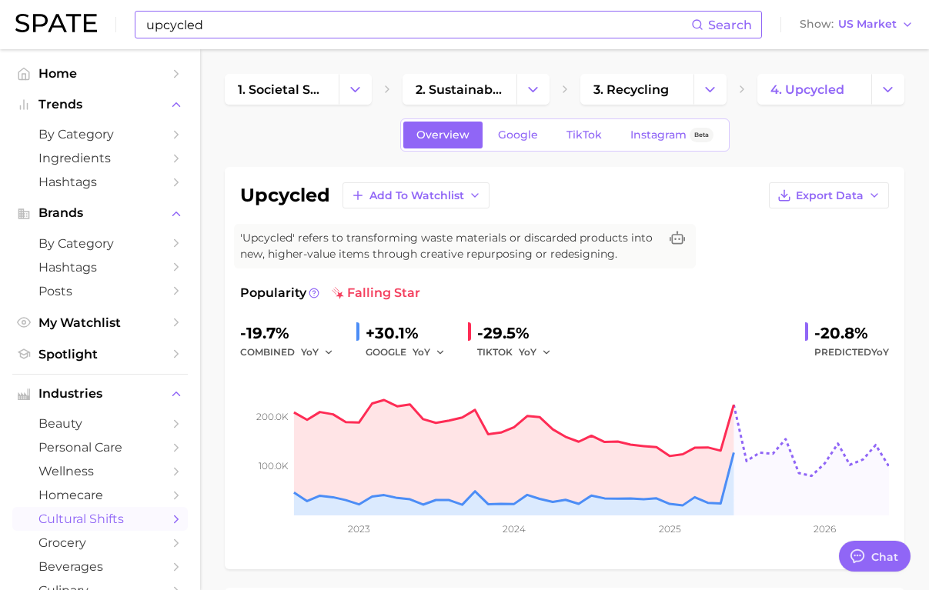
click at [251, 31] on input "upcycled" at bounding box center [418, 25] width 546 height 26
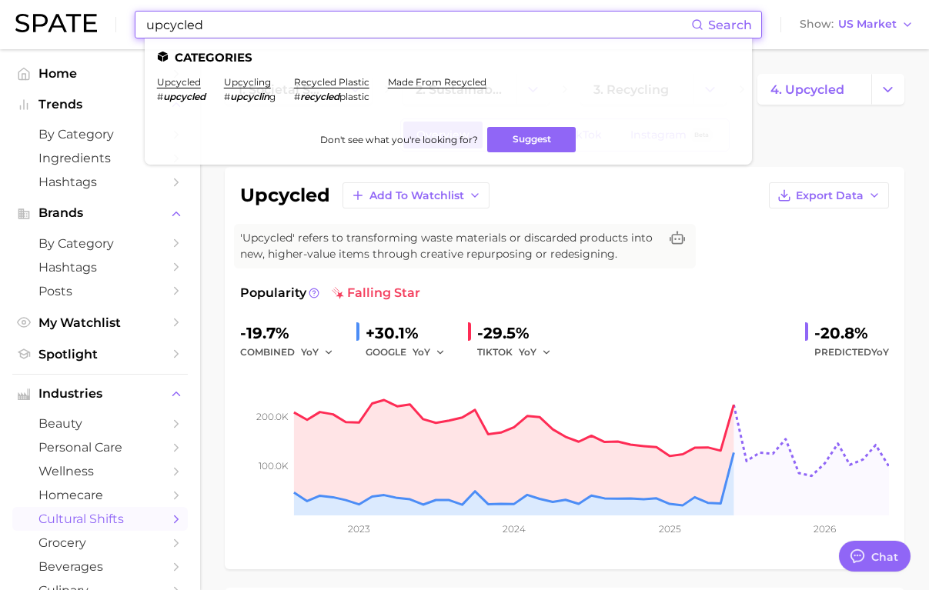
click at [251, 31] on input "upcycled" at bounding box center [418, 25] width 546 height 26
click at [180, 87] on link "leftovers" at bounding box center [178, 82] width 43 height 12
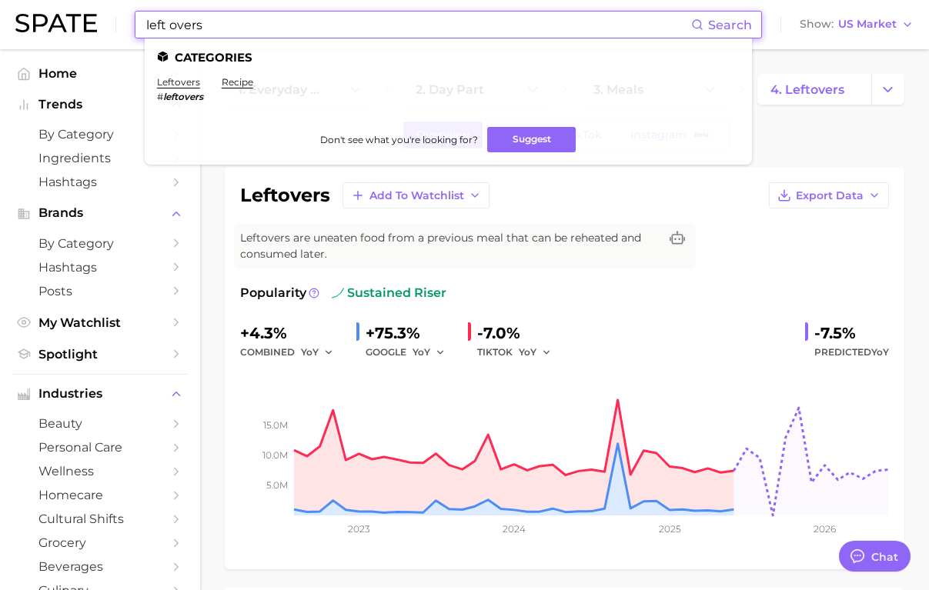
click at [212, 29] on input "left overs" at bounding box center [418, 25] width 546 height 26
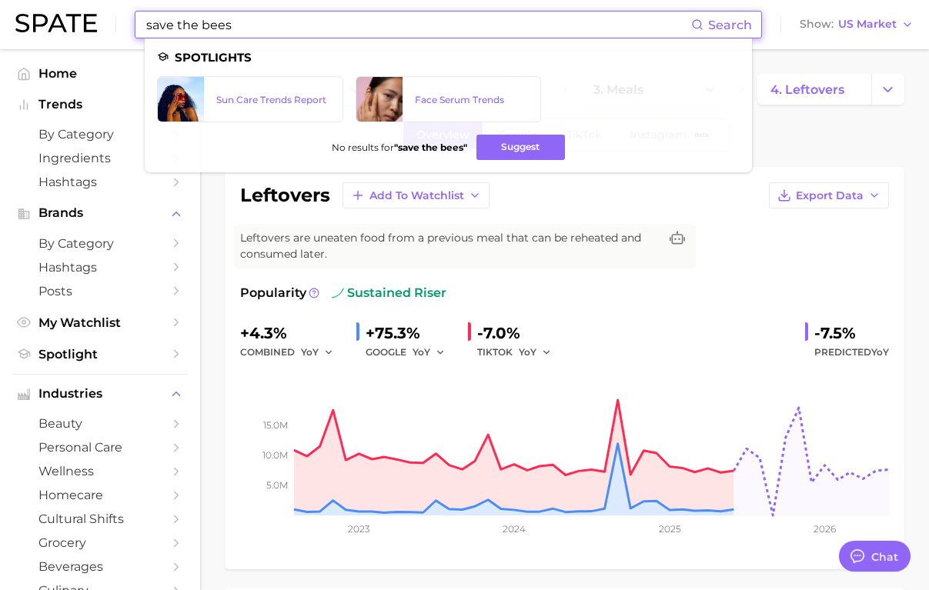
click at [209, 26] on input "save the bees" at bounding box center [418, 25] width 546 height 26
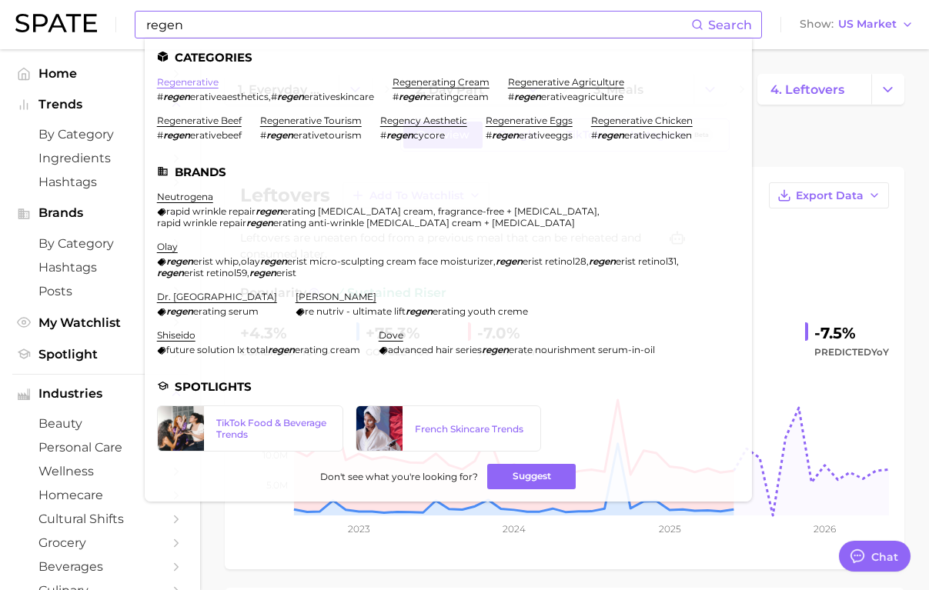
click at [191, 80] on link "regenerative" at bounding box center [188, 82] width 62 height 12
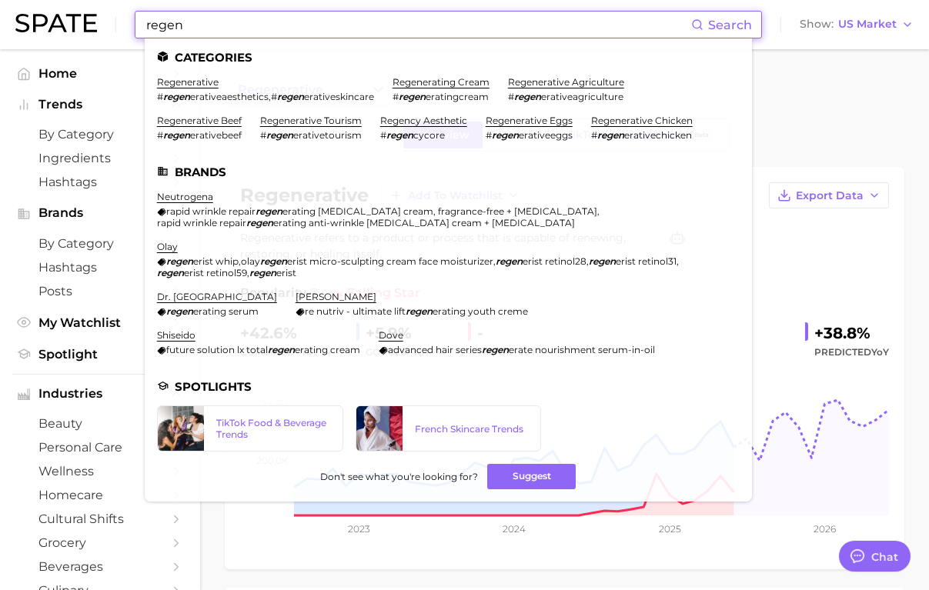
click at [205, 23] on input "regen" at bounding box center [418, 25] width 546 height 26
click at [541, 88] on li "regenerative agriculture # regen erativeagriculture" at bounding box center [566, 89] width 116 height 26
click at [541, 83] on link "regenerative agriculture" at bounding box center [566, 82] width 116 height 12
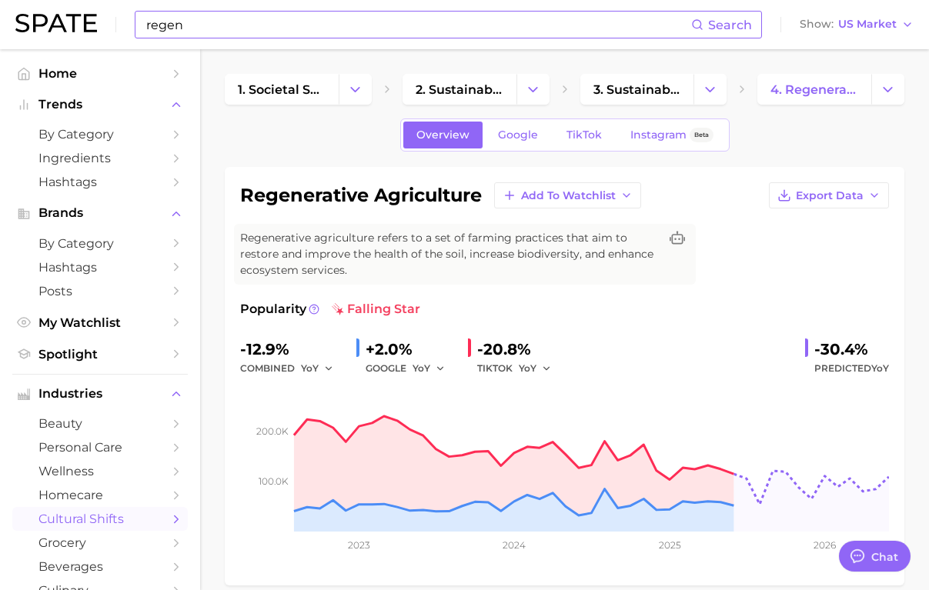
click at [252, 23] on input "regen" at bounding box center [418, 25] width 546 height 26
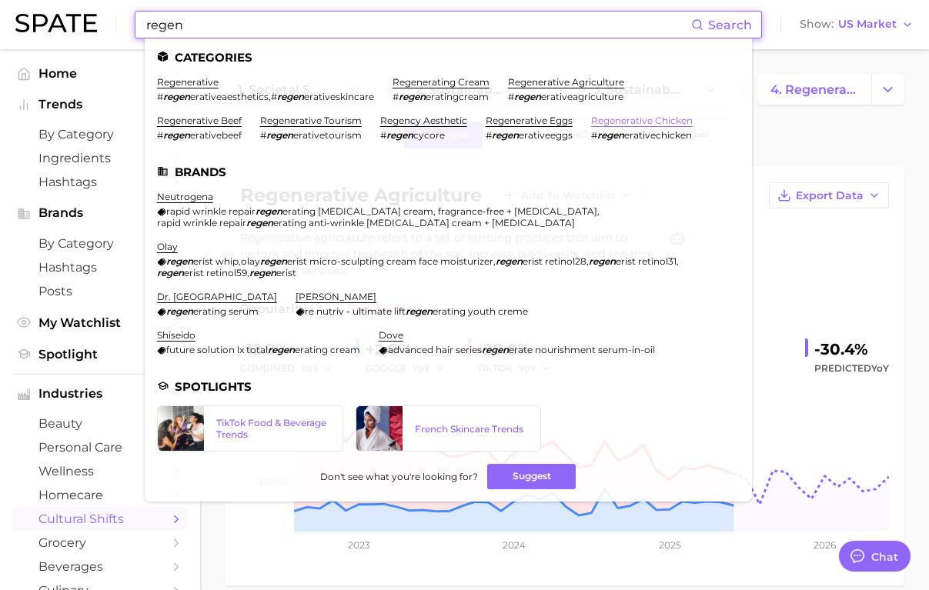
click at [626, 118] on link "regenerative chicken" at bounding box center [642, 121] width 102 height 12
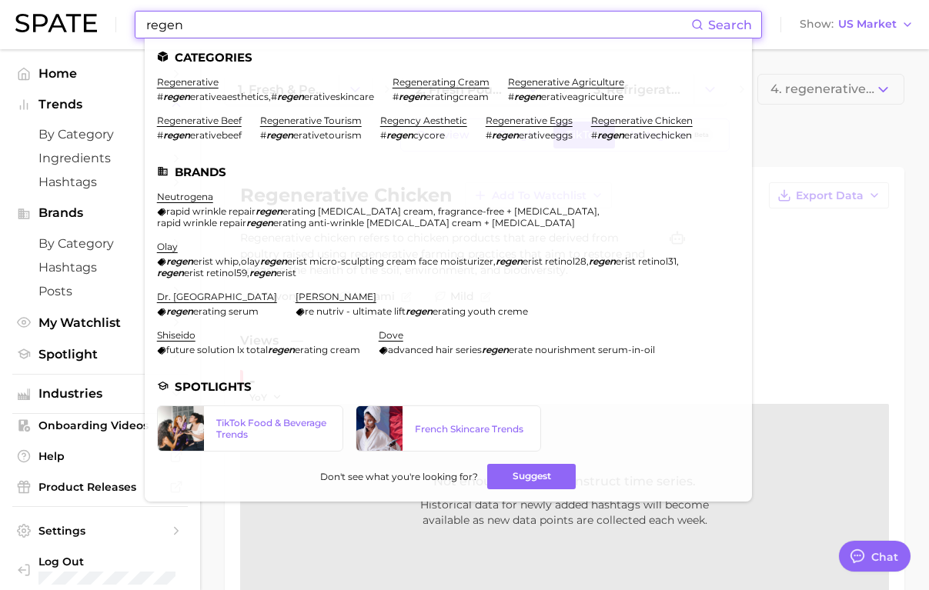
click at [236, 18] on input "regen" at bounding box center [418, 25] width 546 height 26
click at [512, 120] on link "regenerative eggs" at bounding box center [529, 121] width 87 height 12
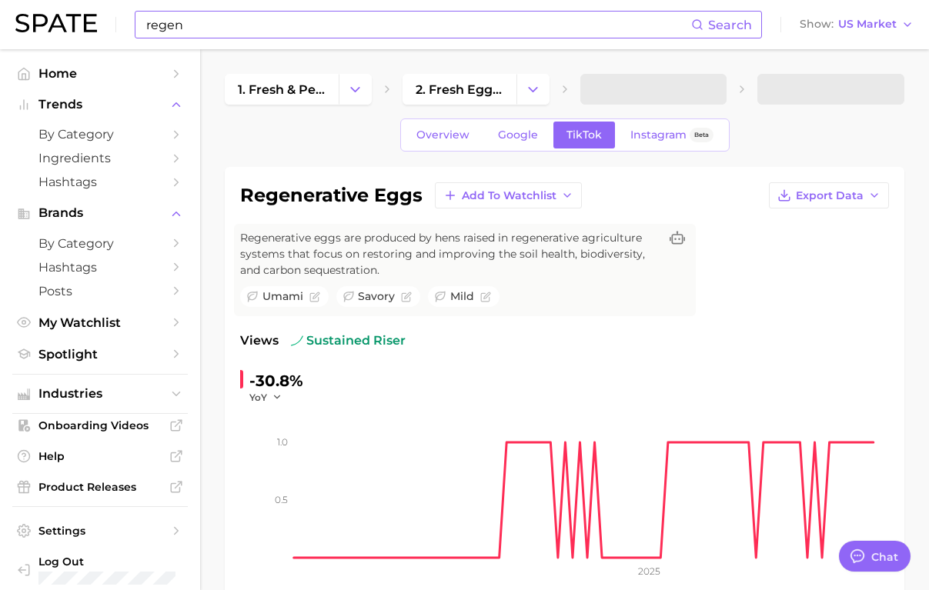
click at [203, 28] on input "regen" at bounding box center [418, 25] width 546 height 26
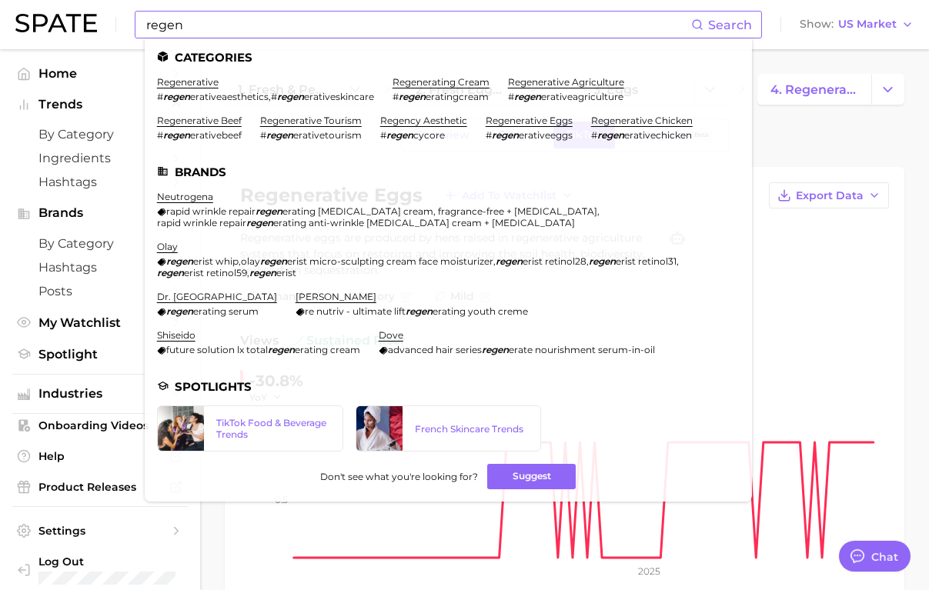
click at [195, 130] on span "erativebeef" at bounding box center [216, 135] width 52 height 12
click at [195, 118] on link "regenerative beef" at bounding box center [199, 121] width 85 height 12
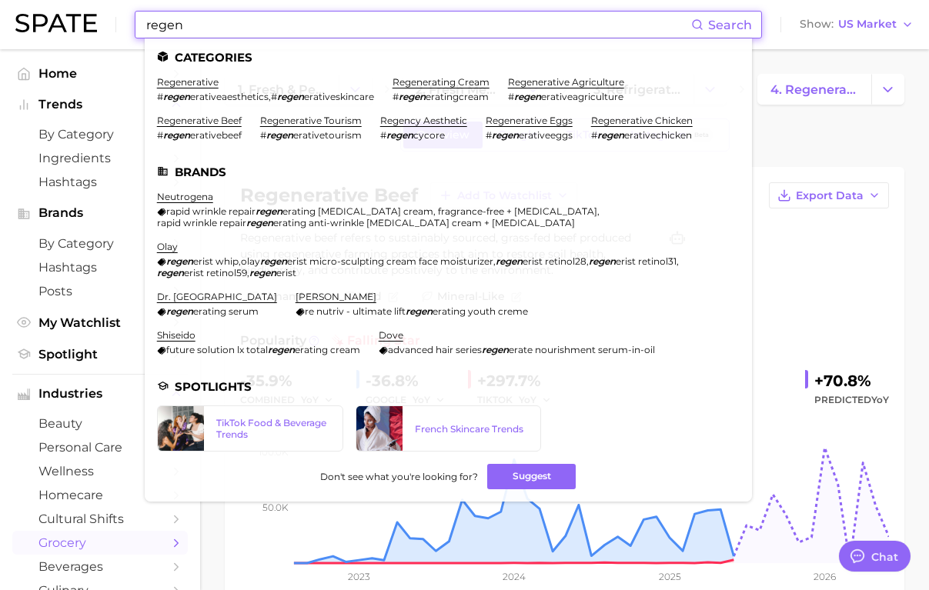
click at [193, 24] on input "regen" at bounding box center [418, 25] width 546 height 26
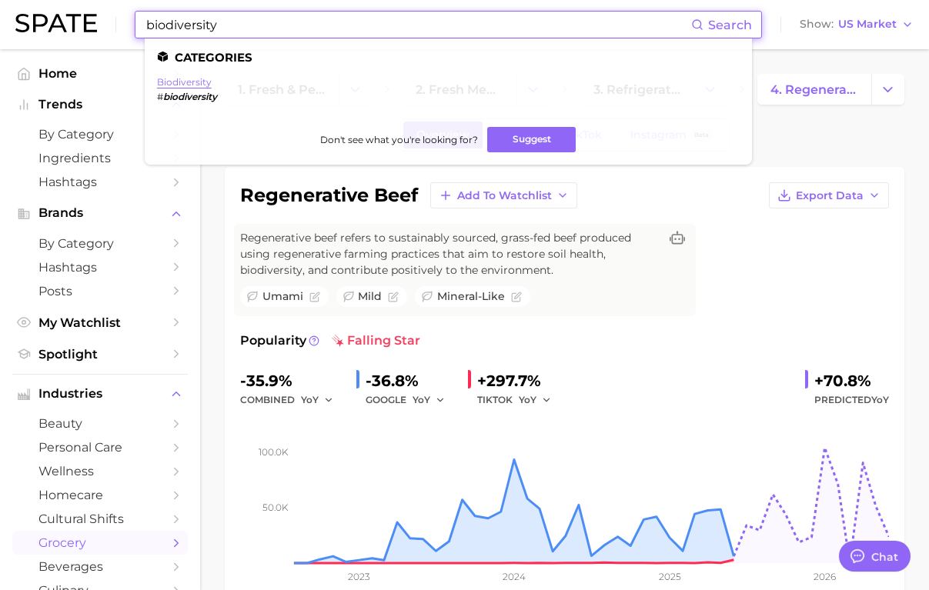
type input "biodiversity"
click at [176, 78] on link "biodiversity" at bounding box center [184, 82] width 55 height 12
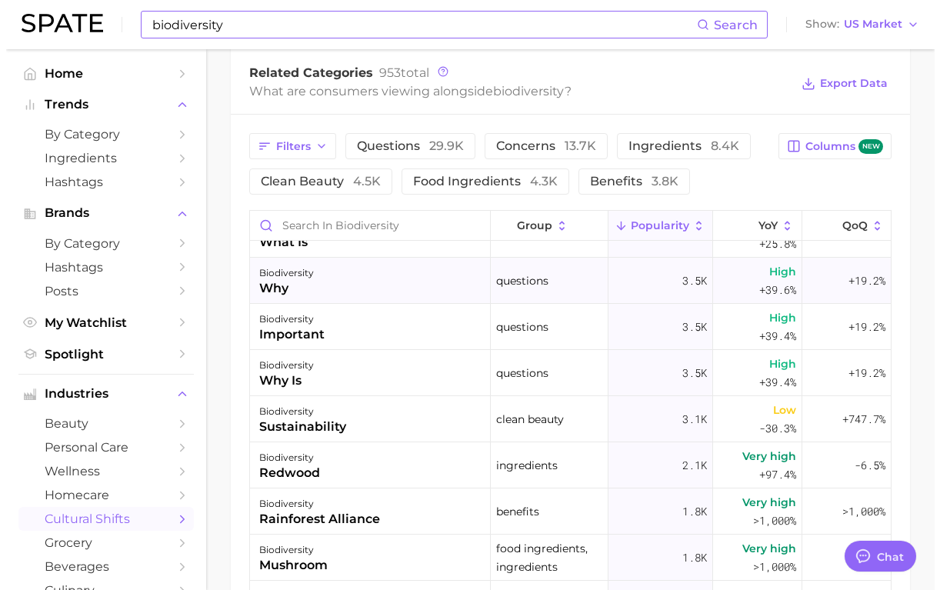
scroll to position [160, 0]
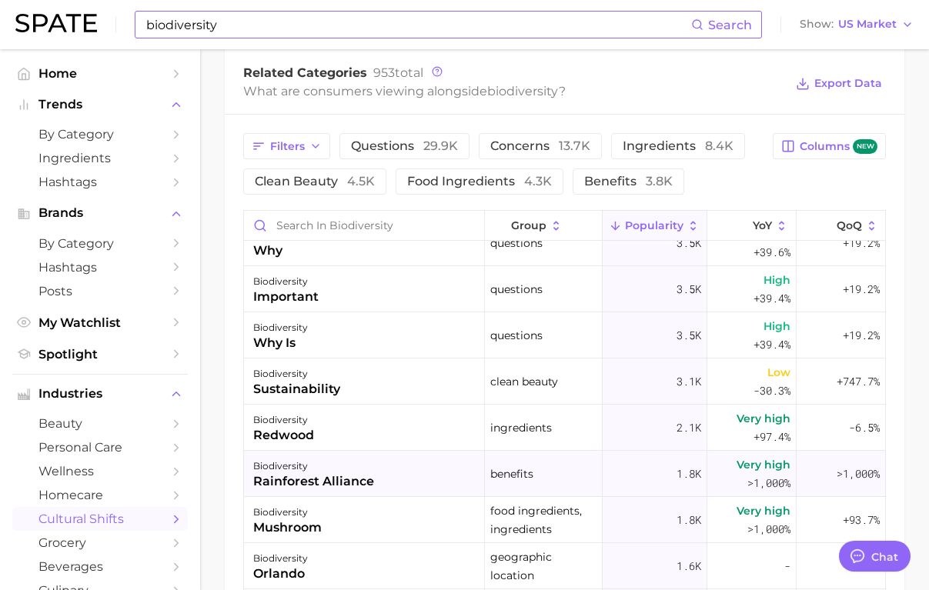
click at [296, 472] on div "rainforest alliance" at bounding box center [313, 481] width 121 height 18
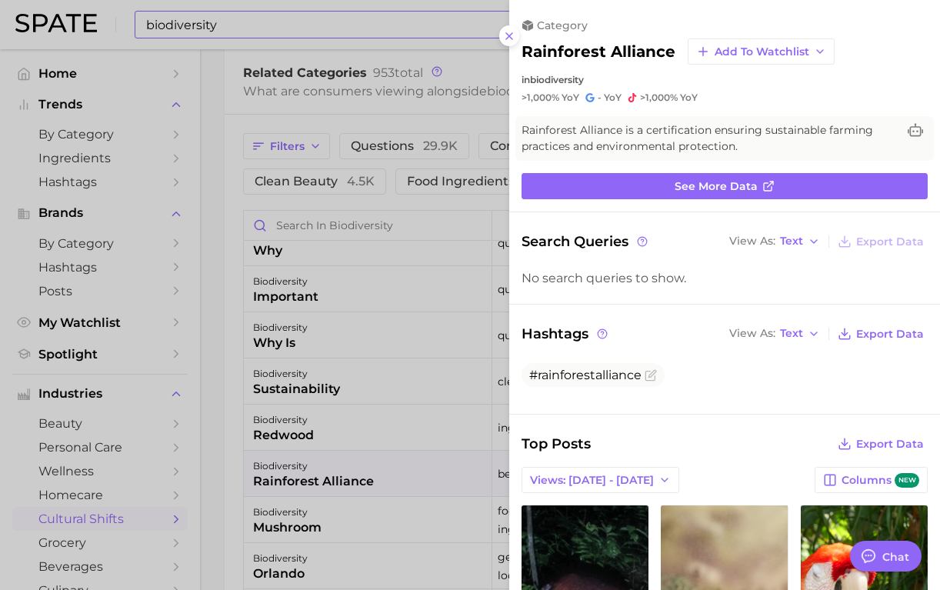
scroll to position [0, 0]
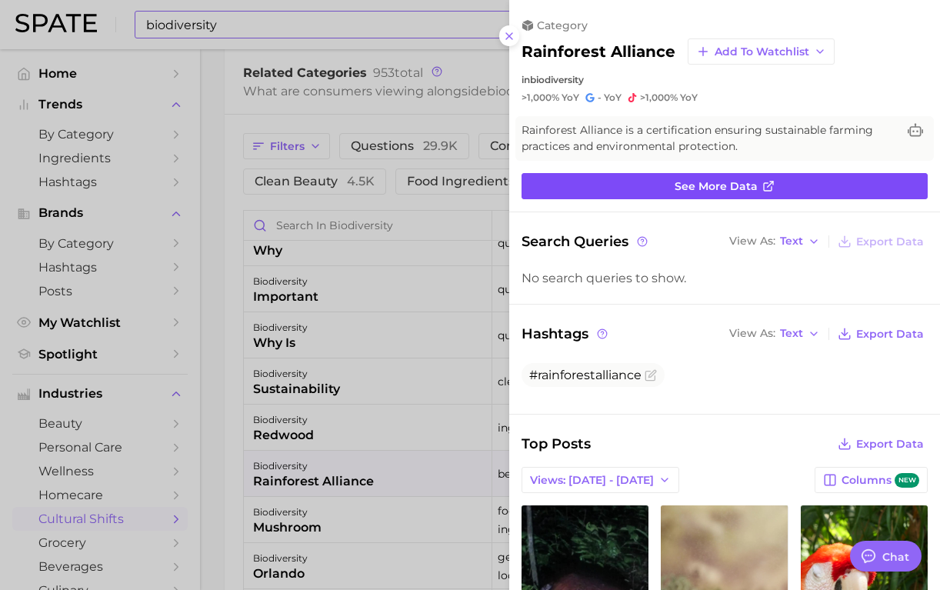
click at [660, 183] on link "See more data" at bounding box center [725, 186] width 406 height 26
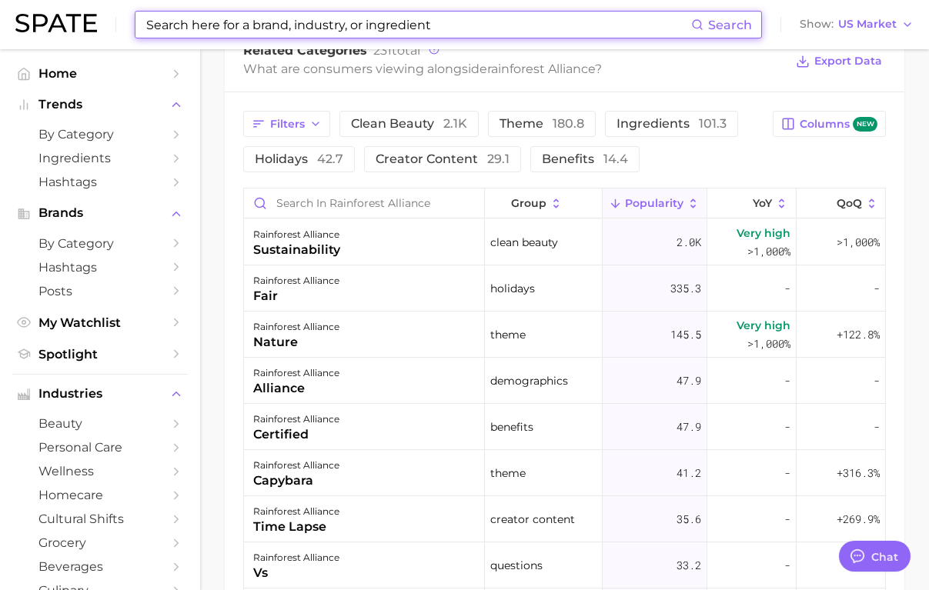
scroll to position [808, 0]
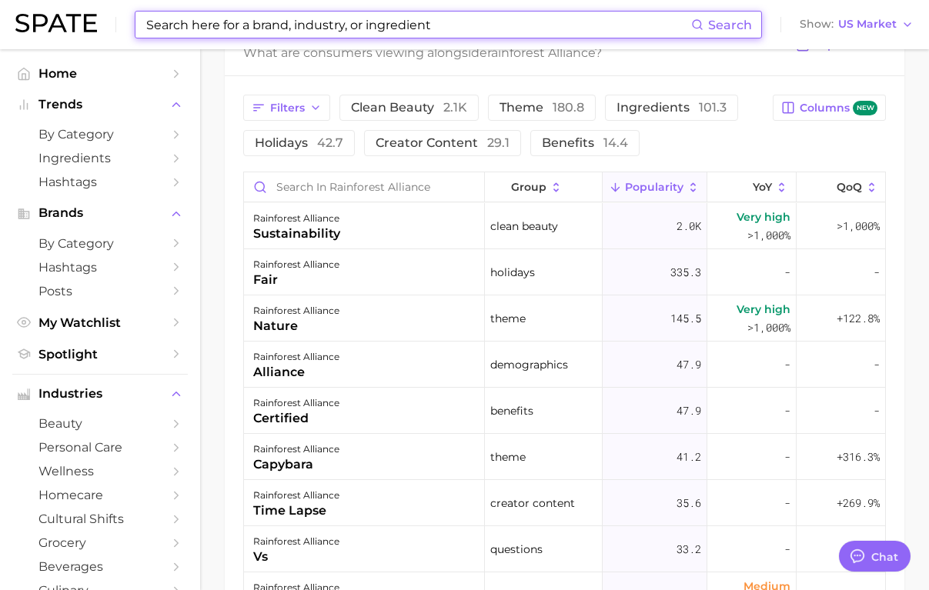
click at [173, 32] on input at bounding box center [418, 25] width 546 height 26
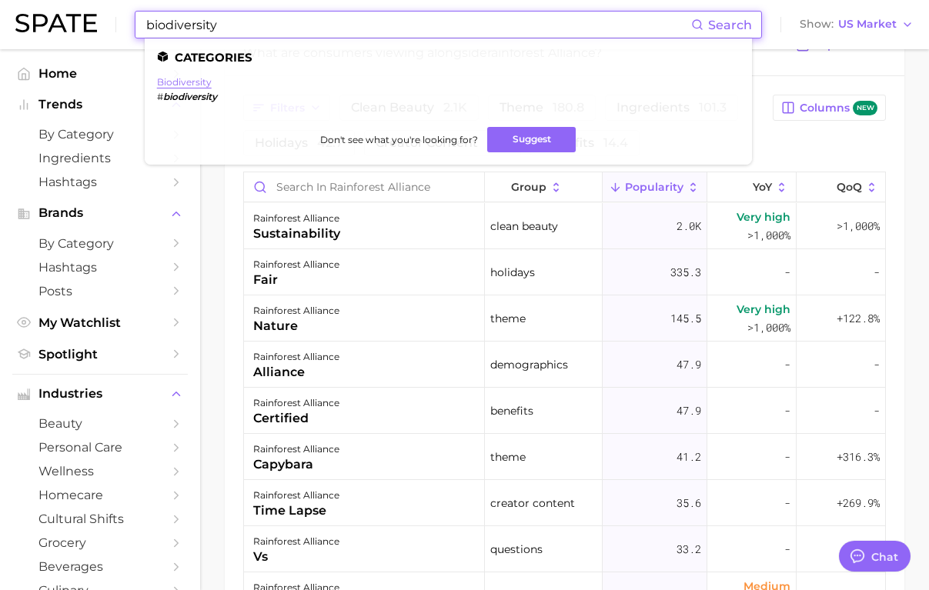
type input "biodiversity"
click at [179, 87] on link "biodiversity" at bounding box center [184, 82] width 55 height 12
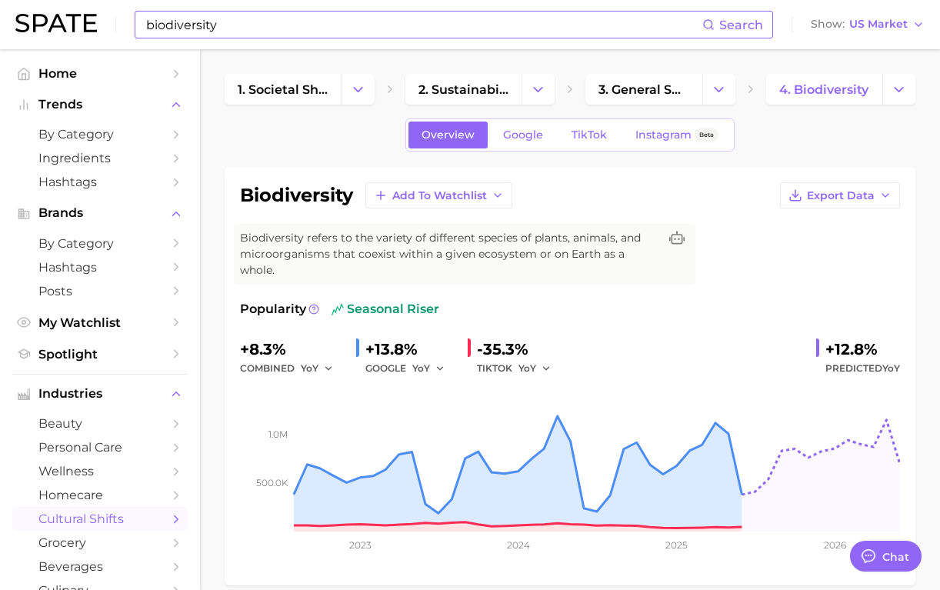
type textarea "x"
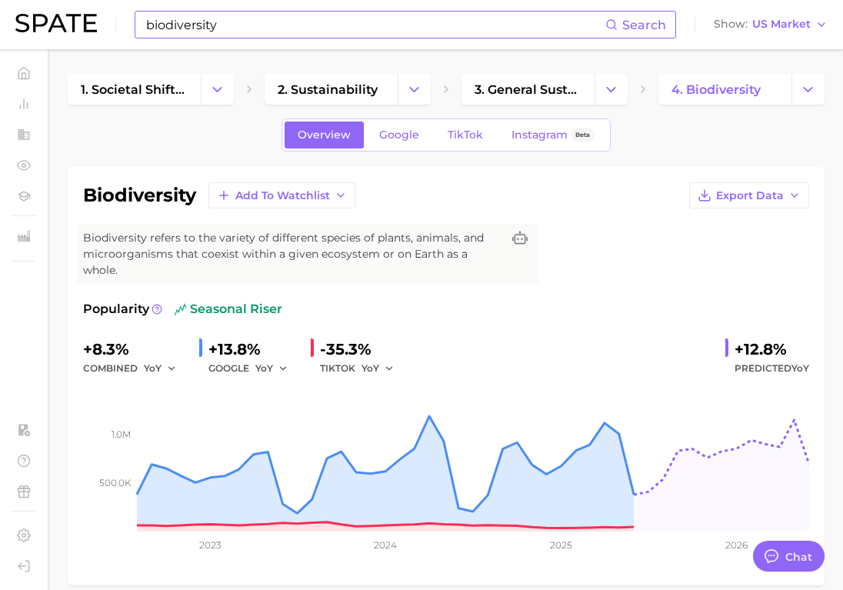
click at [202, 38] on div "biodiversity Search" at bounding box center [406, 25] width 542 height 28
click at [202, 33] on input "biodiversity" at bounding box center [375, 25] width 461 height 26
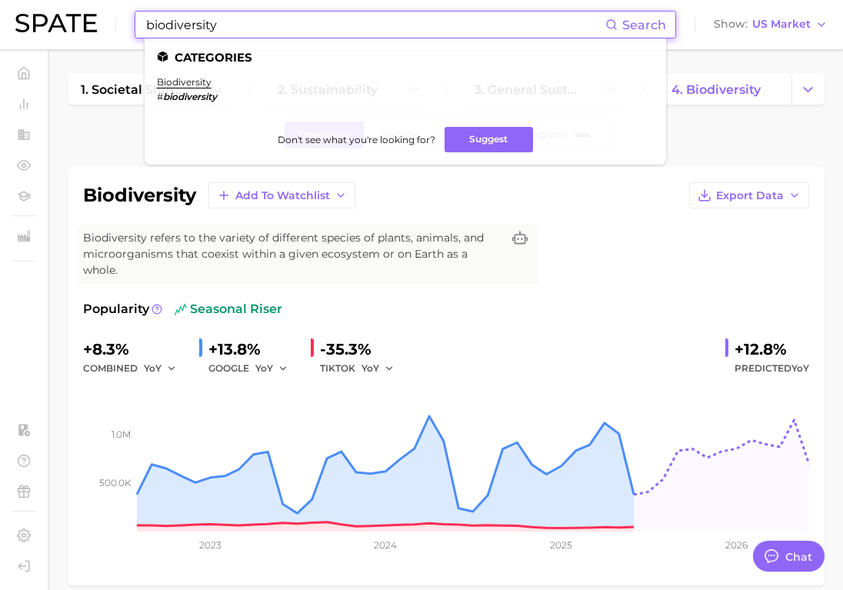
click at [202, 33] on input "biodiversity" at bounding box center [375, 25] width 461 height 26
paste input "Bonumose"
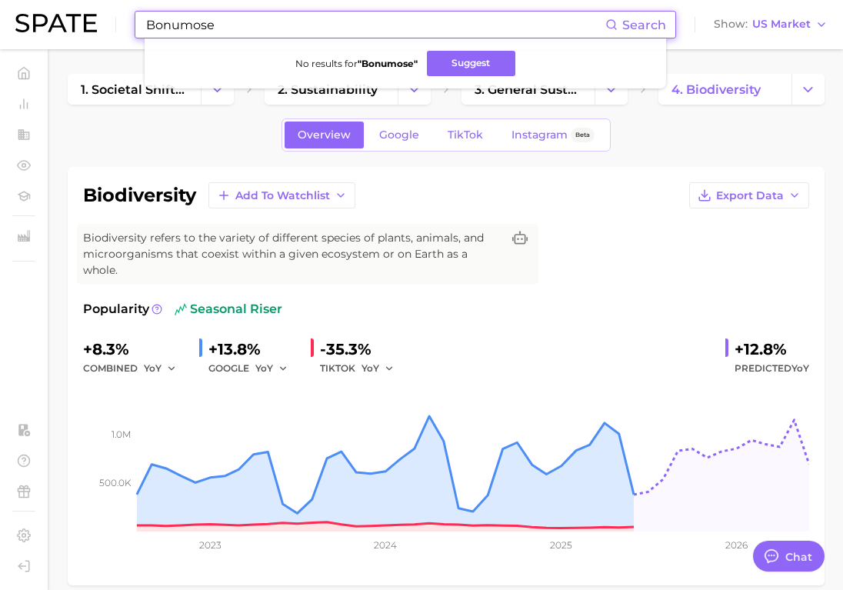
paste input "[PERSON_NAME]"
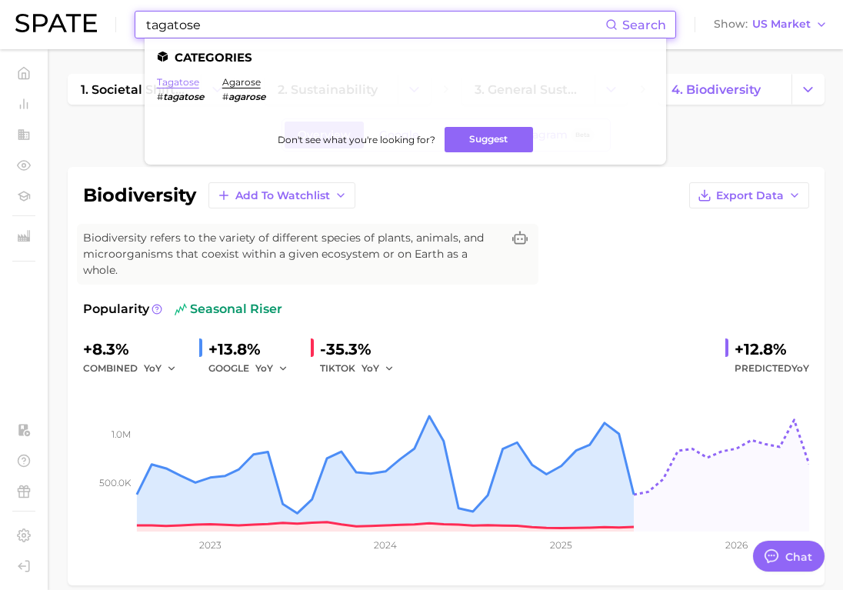
click at [177, 86] on link "tagatose" at bounding box center [178, 82] width 42 height 12
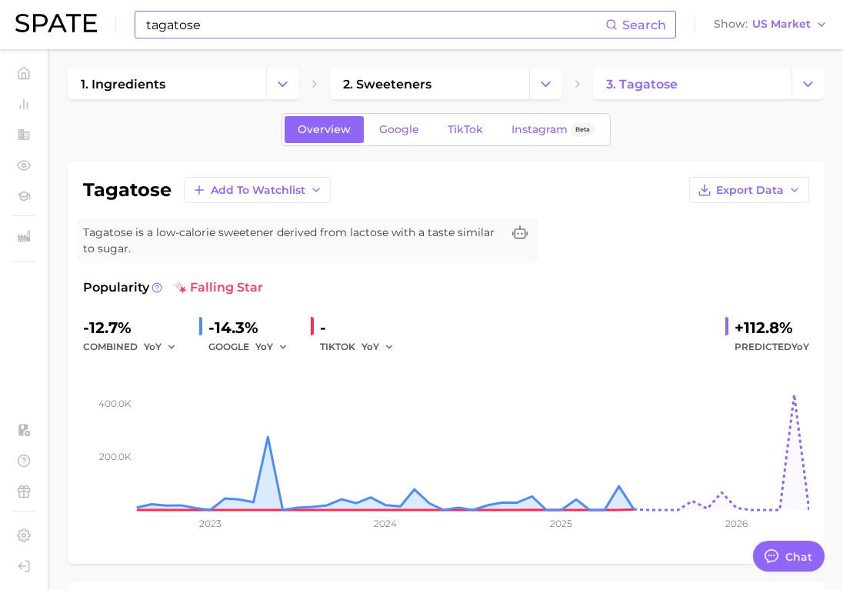
scroll to position [16, 0]
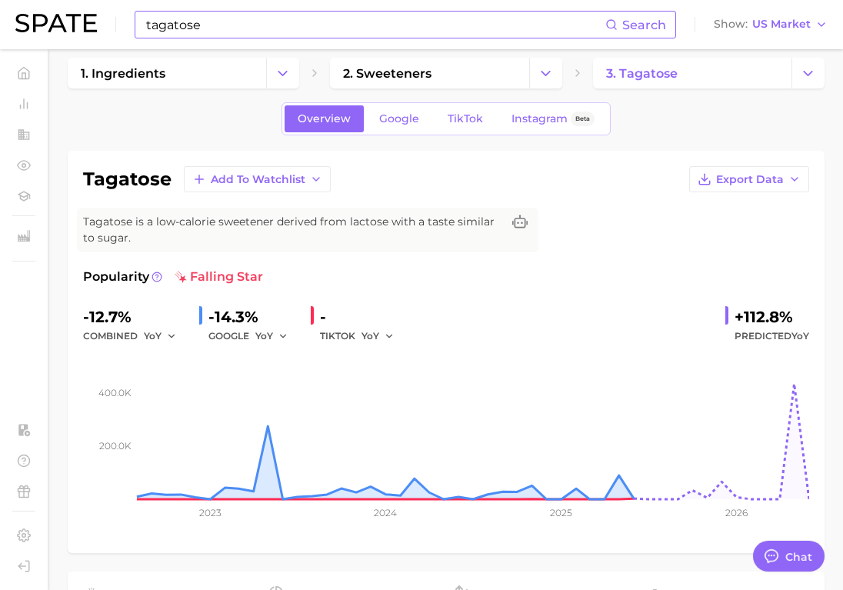
click at [195, 26] on input "tagatose" at bounding box center [375, 25] width 461 height 26
type input "C"
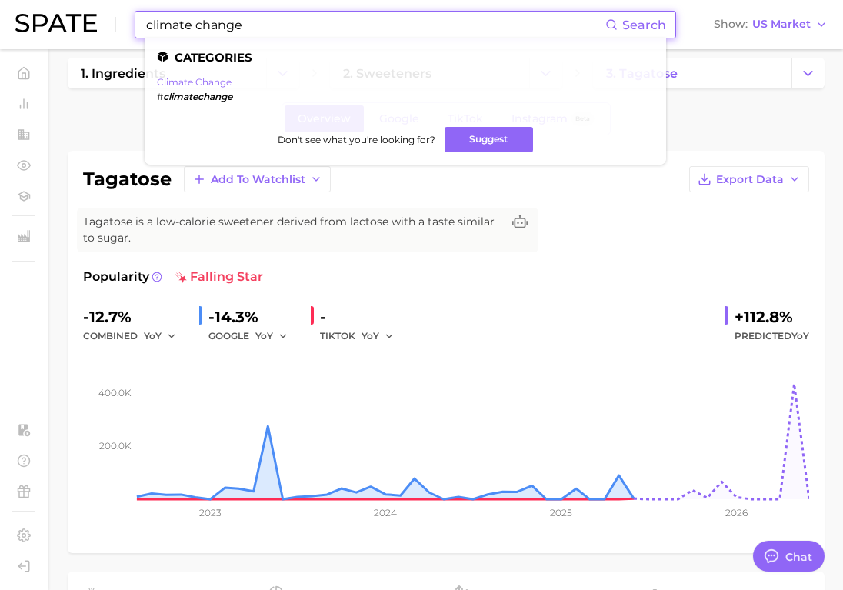
click at [166, 85] on link "climate change" at bounding box center [194, 82] width 75 height 12
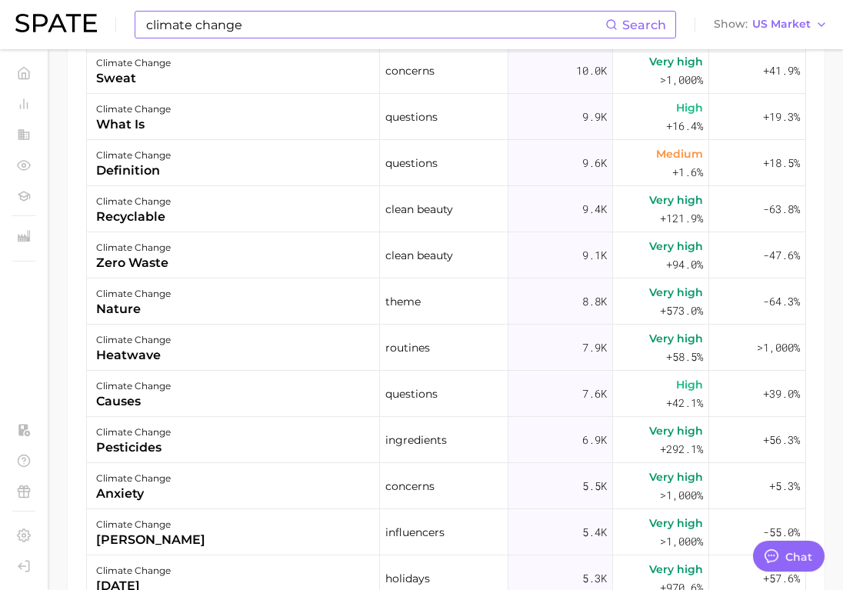
scroll to position [940, 0]
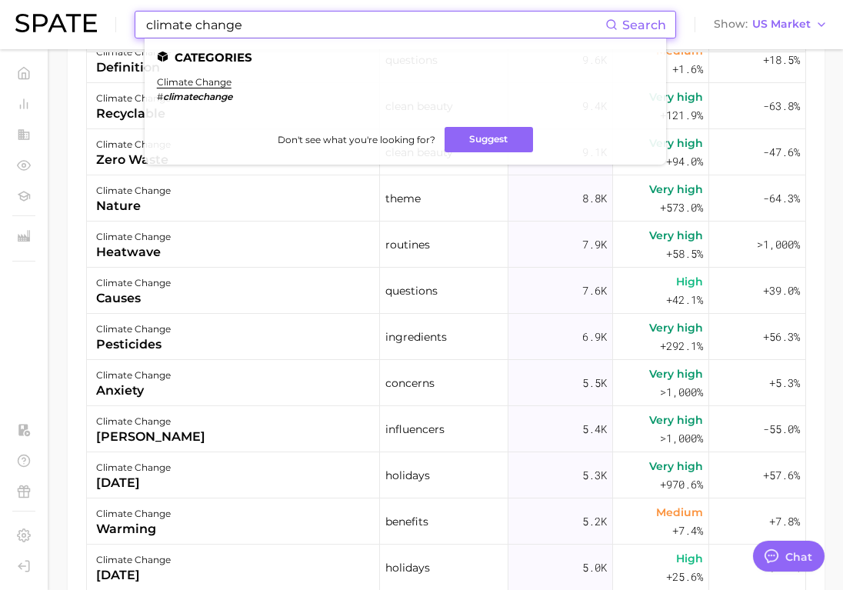
click at [177, 27] on input "climate change" at bounding box center [375, 25] width 461 height 26
click at [190, 87] on link "lab-grown" at bounding box center [183, 82] width 52 height 12
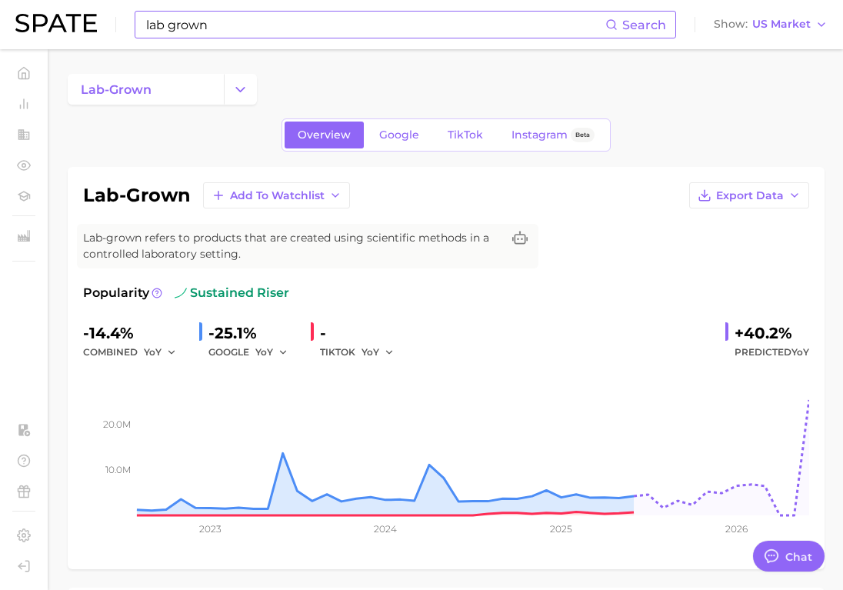
click at [182, 26] on input "lab grown" at bounding box center [375, 25] width 461 height 26
type input "FAIR TRADE"
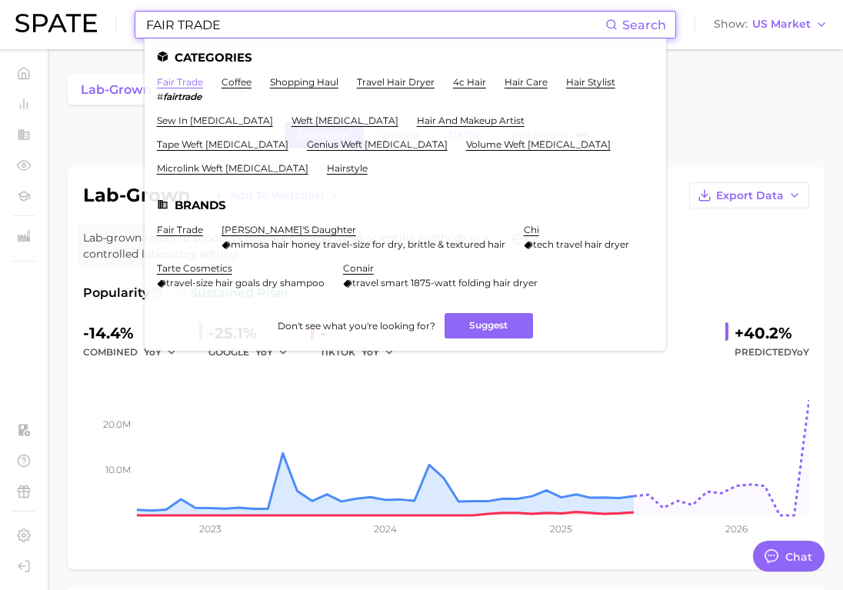
click at [181, 85] on link "fair trade" at bounding box center [180, 82] width 46 height 12
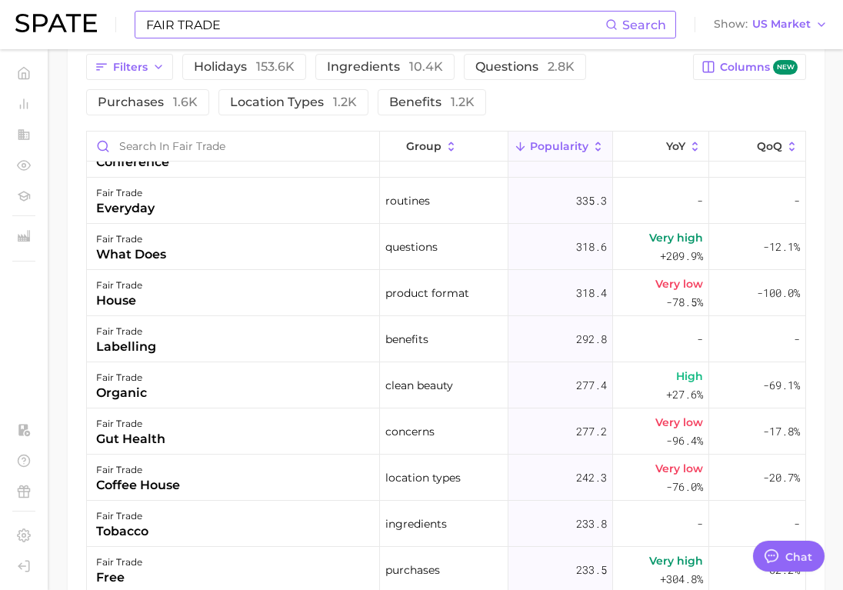
scroll to position [1158, 0]
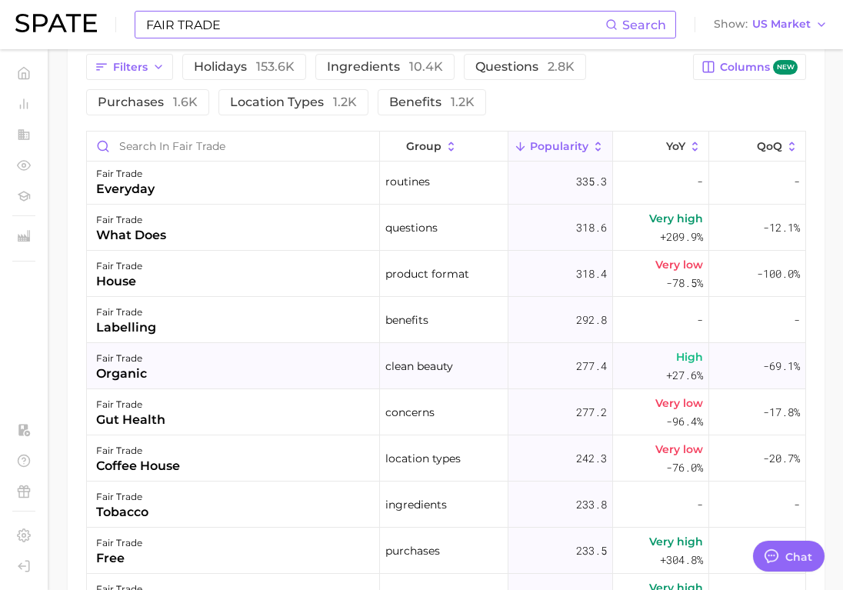
click at [271, 379] on div "fair trade organic" at bounding box center [233, 366] width 293 height 46
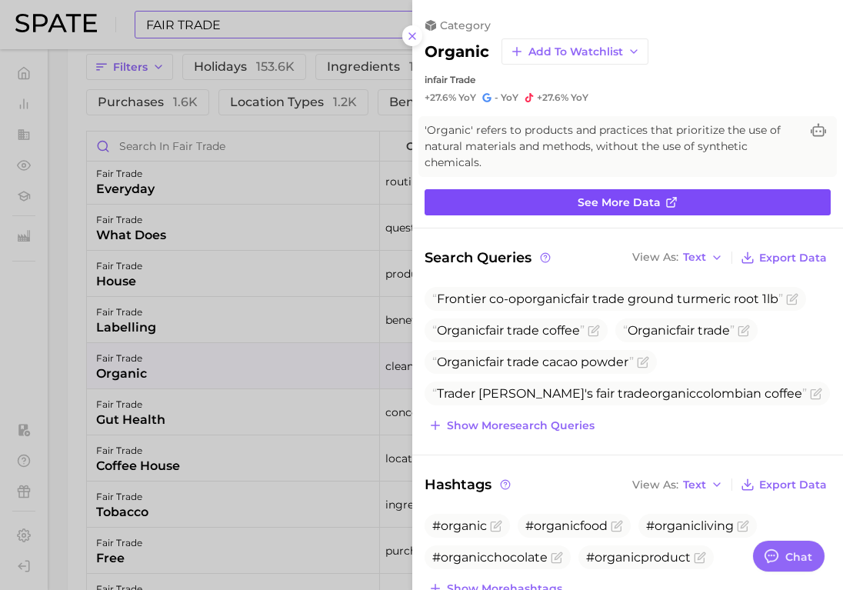
scroll to position [0, 0]
click at [529, 209] on link "See more data" at bounding box center [628, 202] width 406 height 26
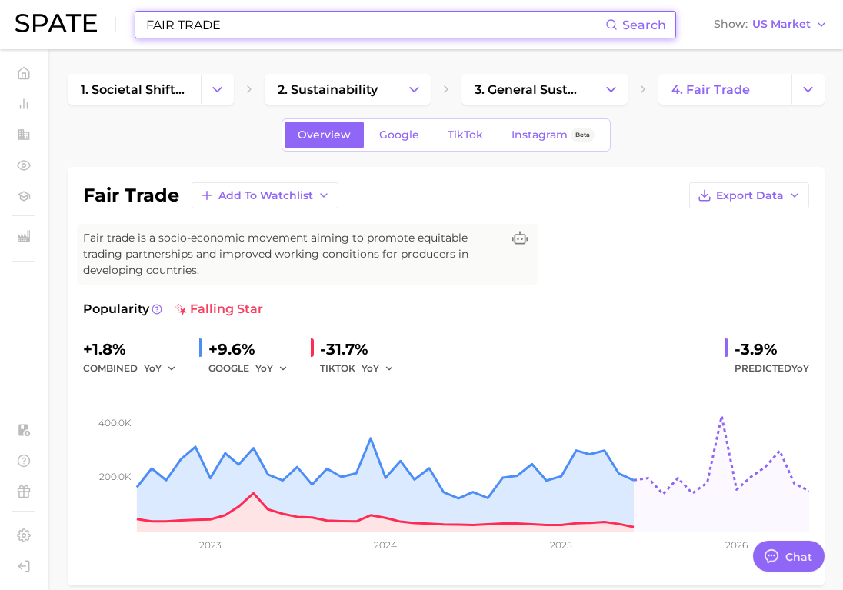
scroll to position [846, 0]
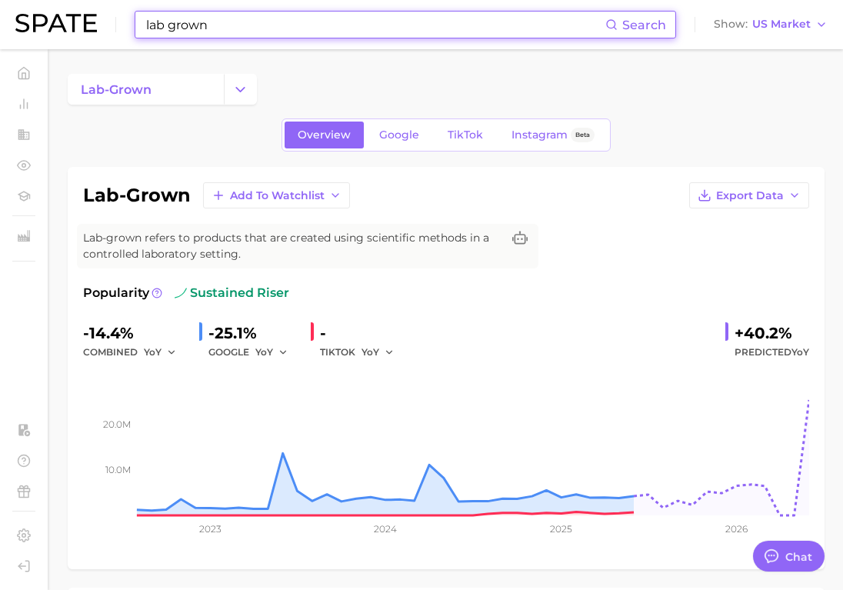
click at [253, 25] on input "lab grown" at bounding box center [375, 25] width 461 height 26
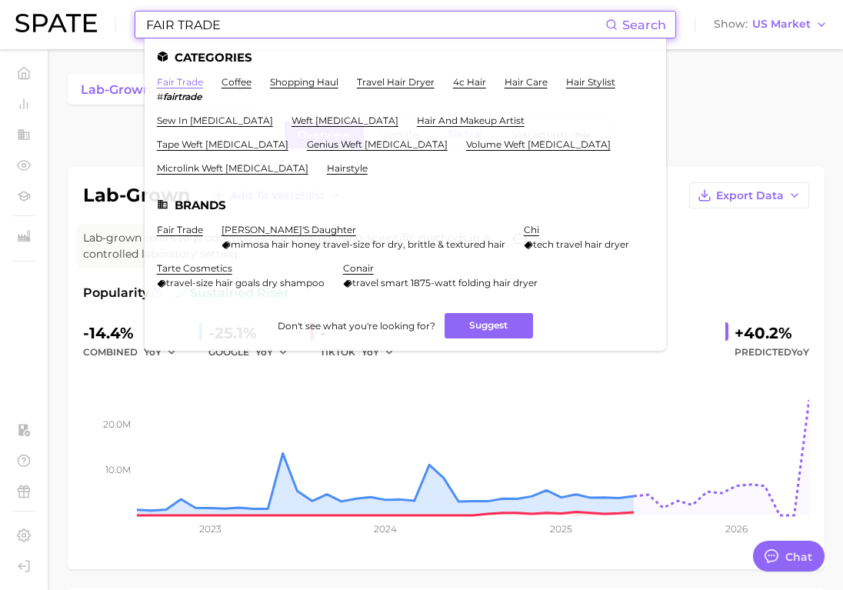
type input "FAIR TRADE"
click at [172, 82] on link "fair trade" at bounding box center [180, 82] width 46 height 12
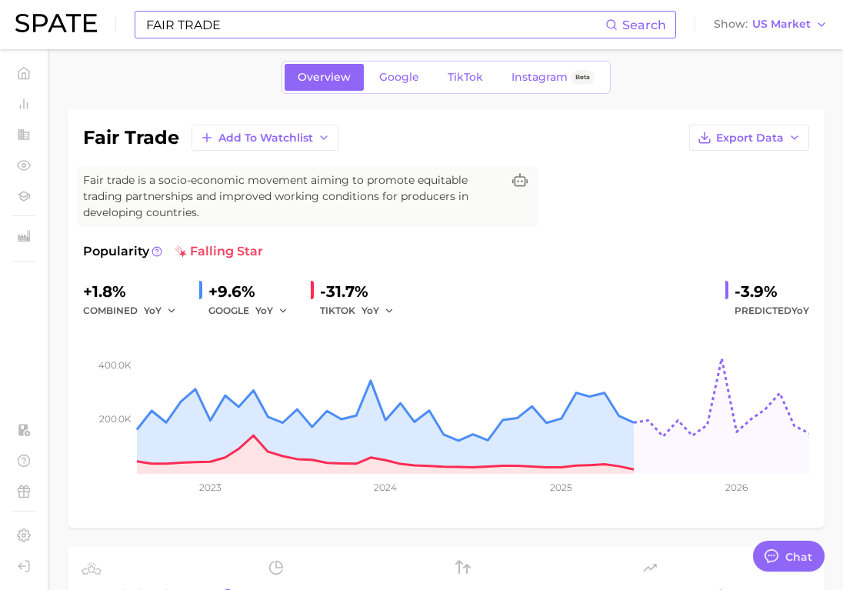
scroll to position [59, 0]
